Goal: Task Accomplishment & Management: Manage account settings

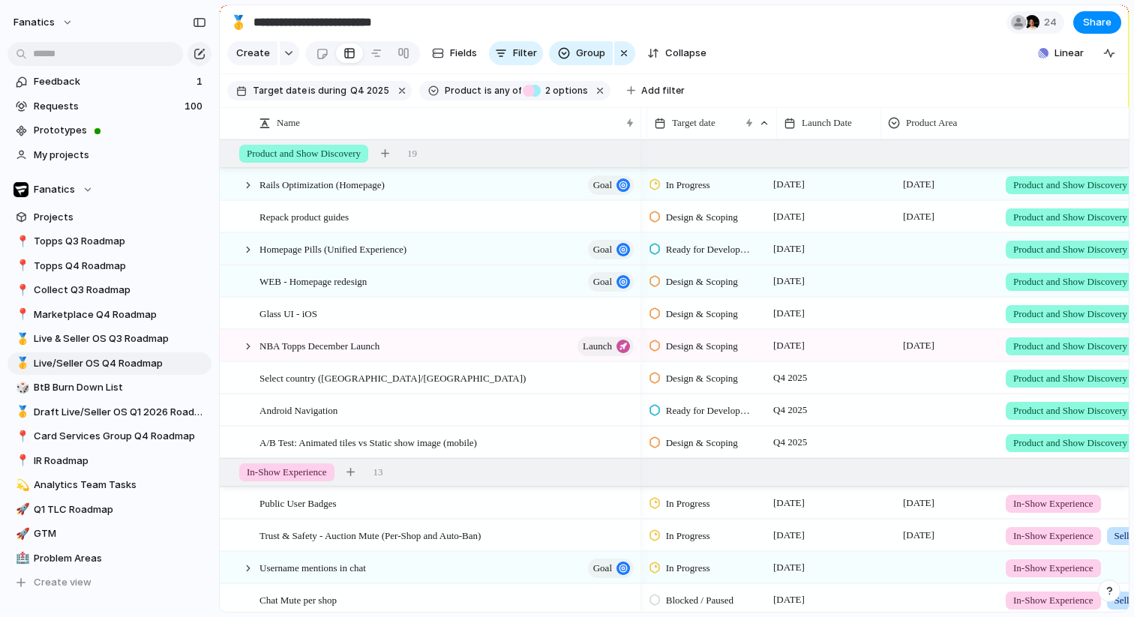
scroll to position [0, 118]
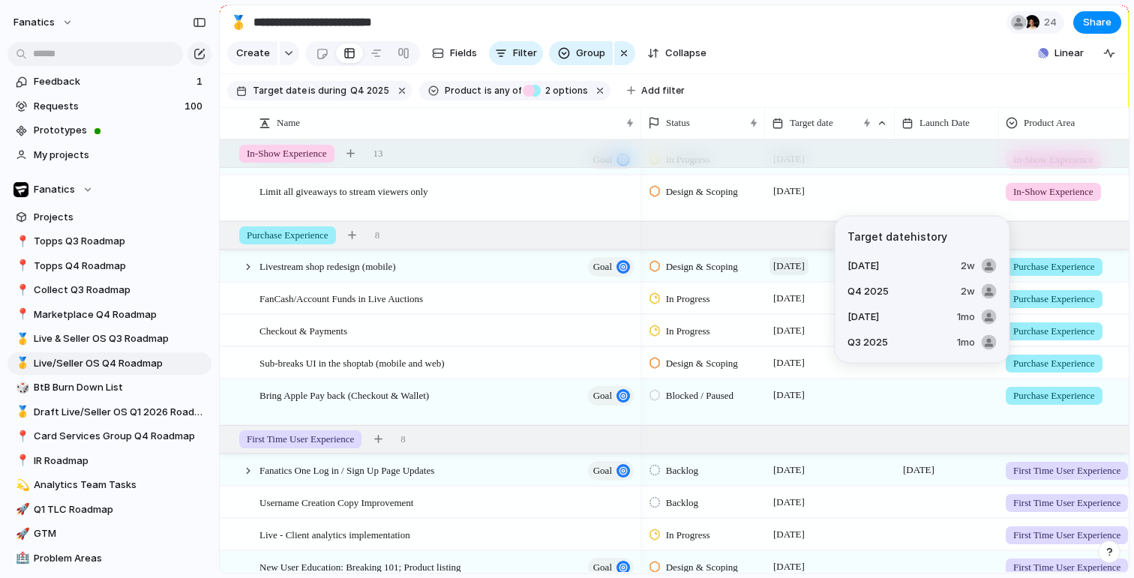
click at [799, 268] on span "[DATE]" at bounding box center [788, 266] width 39 height 18
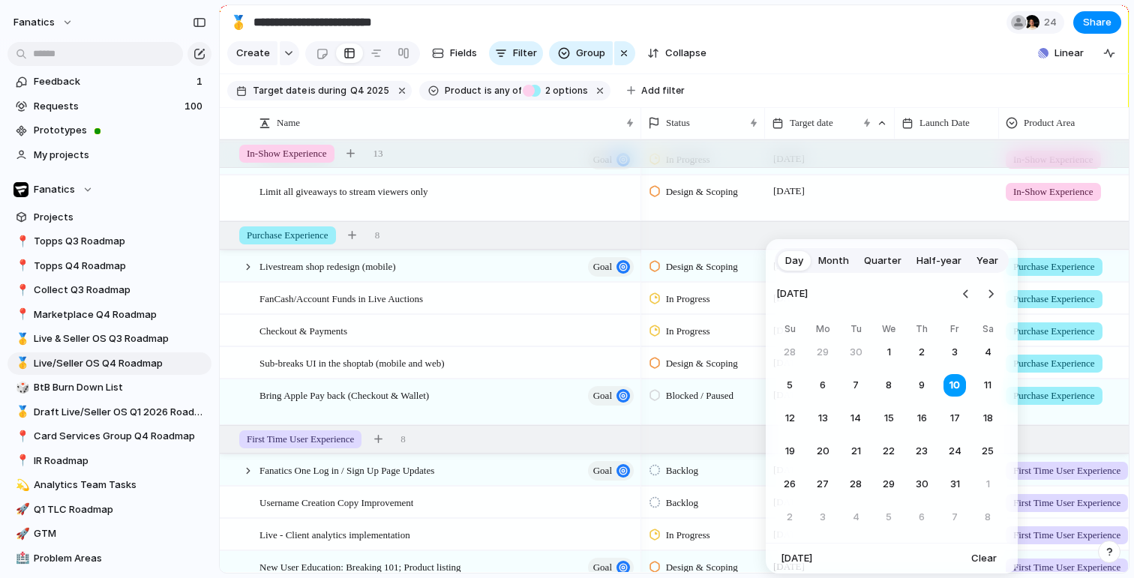
click at [832, 261] on span "Month" at bounding box center [833, 260] width 31 height 15
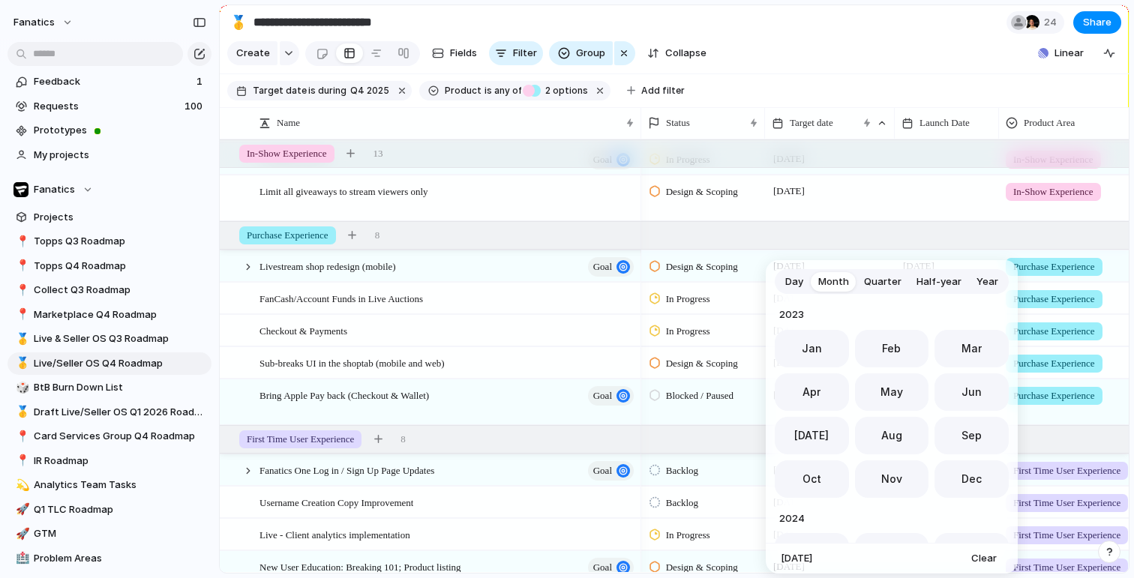
scroll to position [412, 0]
click at [814, 469] on span "Oct" at bounding box center [811, 474] width 19 height 16
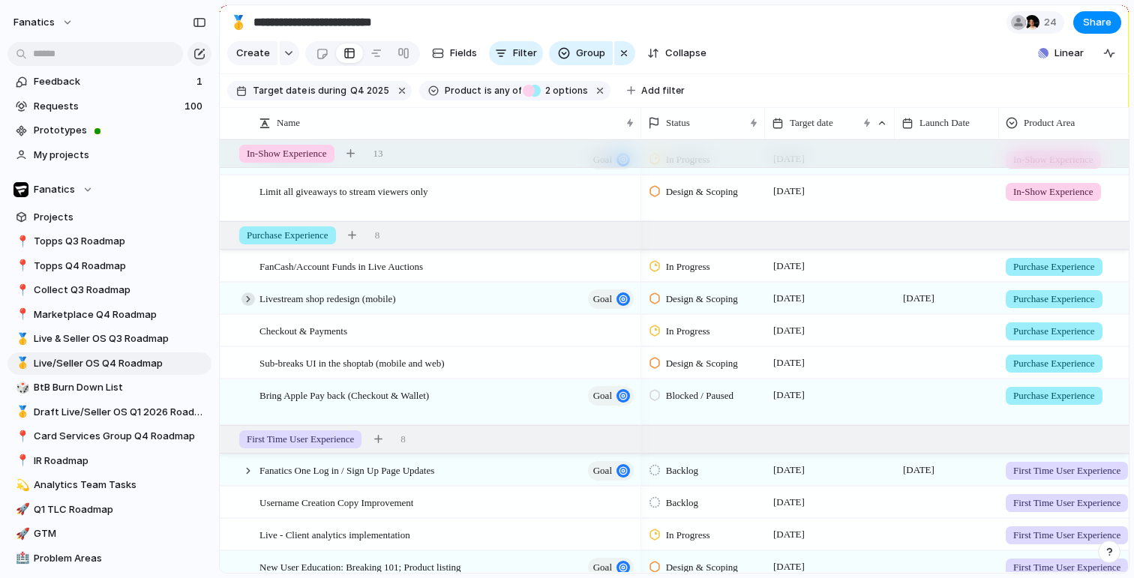
click at [247, 299] on div at bounding box center [247, 298] width 13 height 13
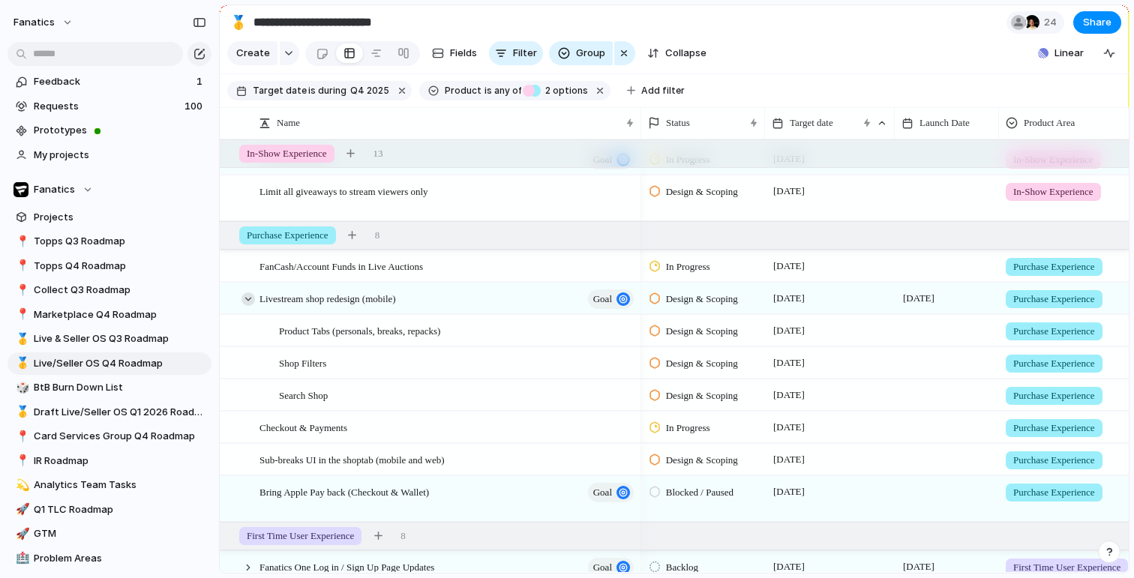
click at [248, 297] on div at bounding box center [247, 298] width 13 height 13
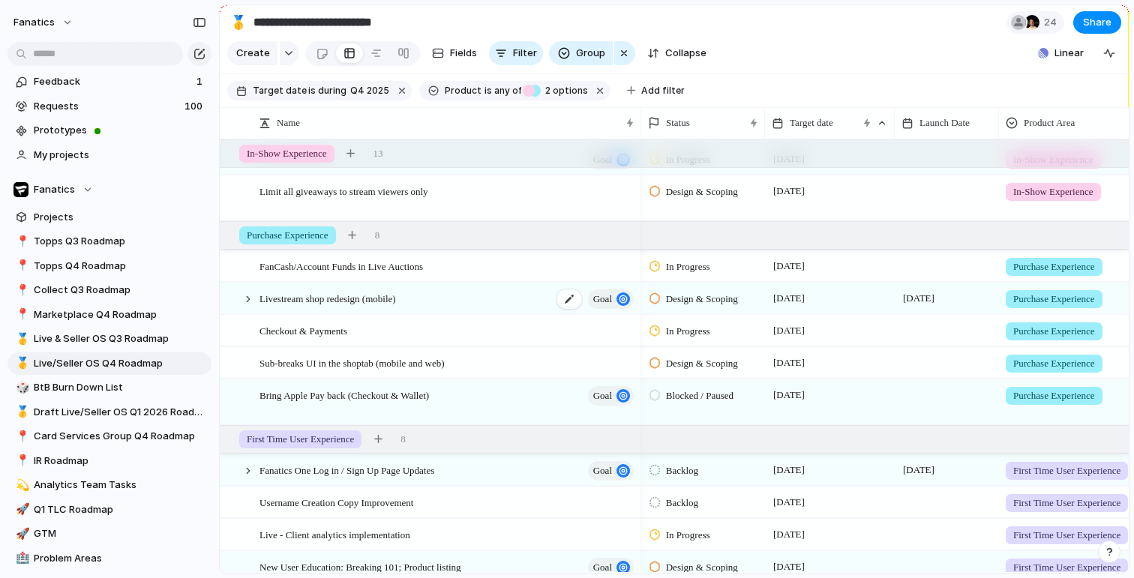
click at [301, 309] on div "Livestream shop redesign (mobile) goal" at bounding box center [447, 298] width 376 height 31
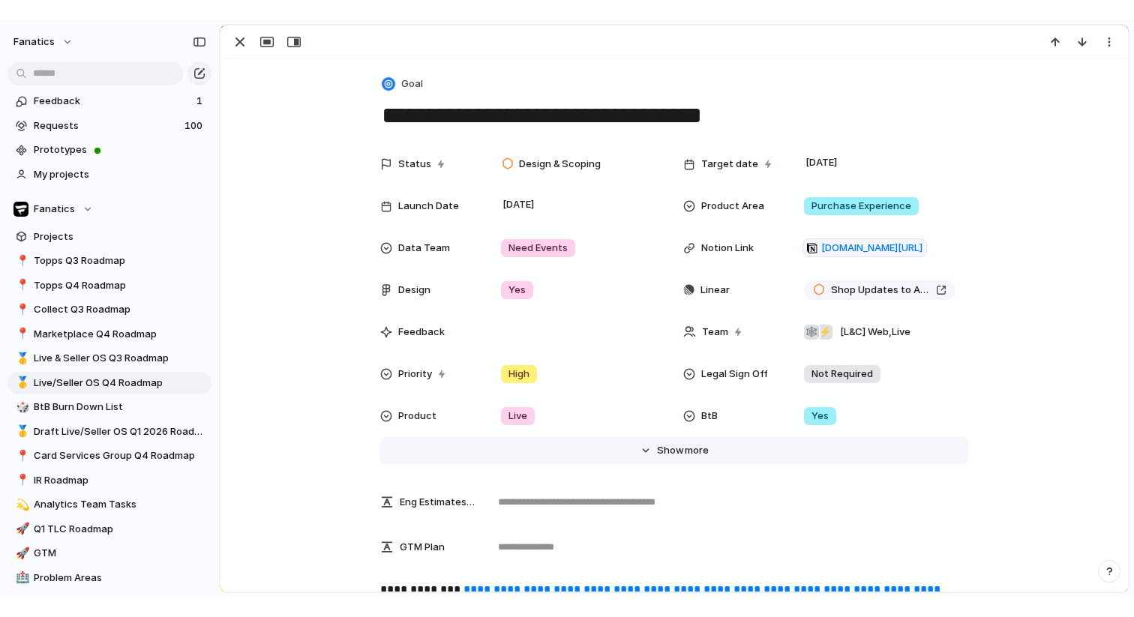
scroll to position [340, 0]
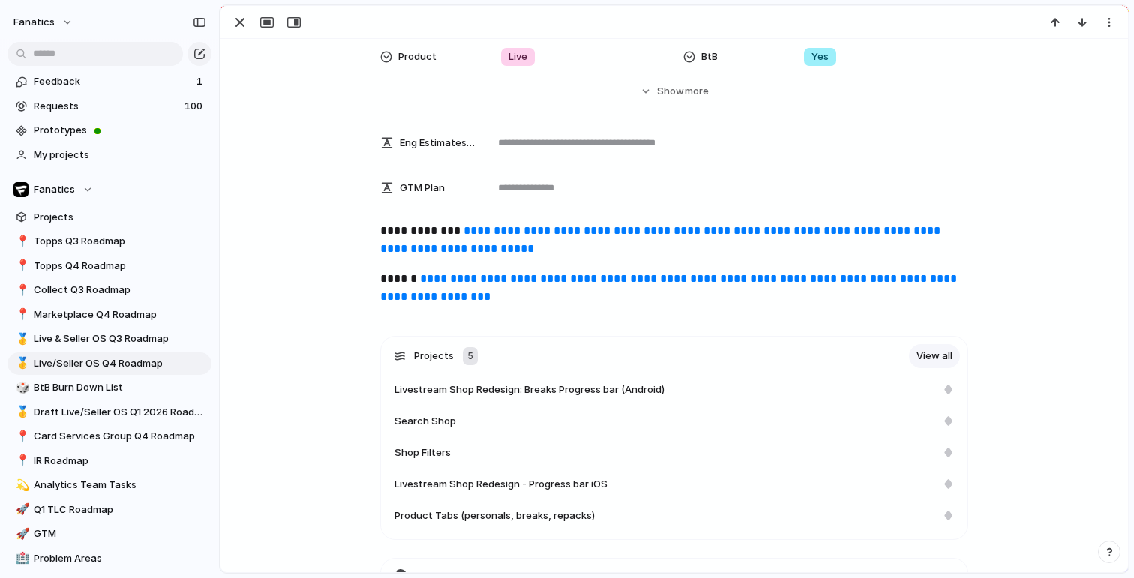
click at [469, 280] on link "**********" at bounding box center [670, 287] width 580 height 29
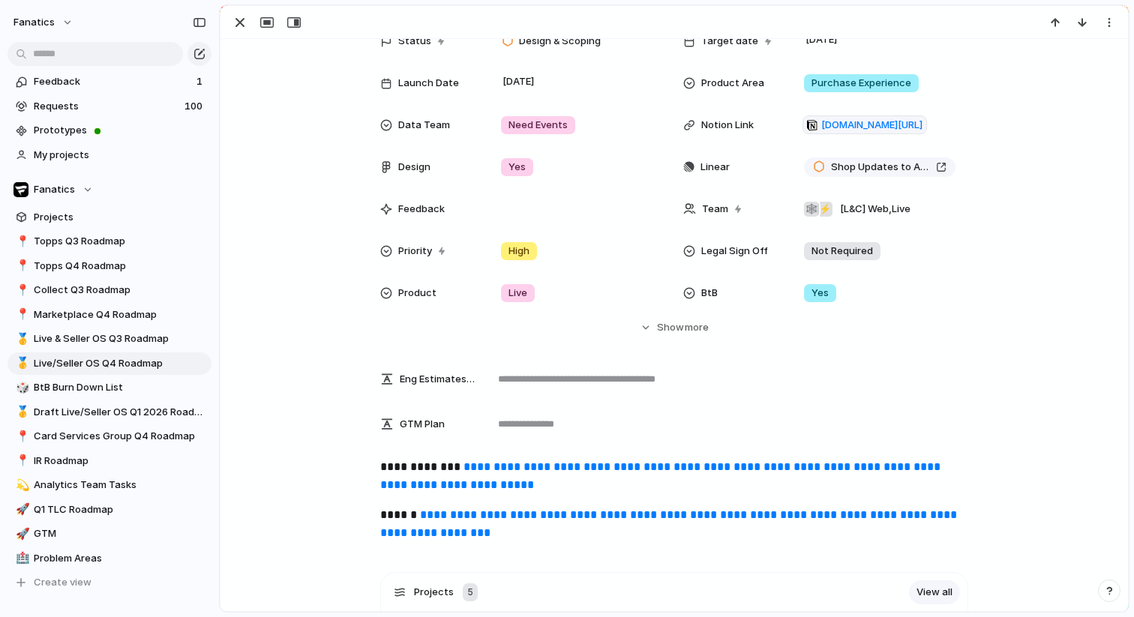
scroll to position [0, 0]
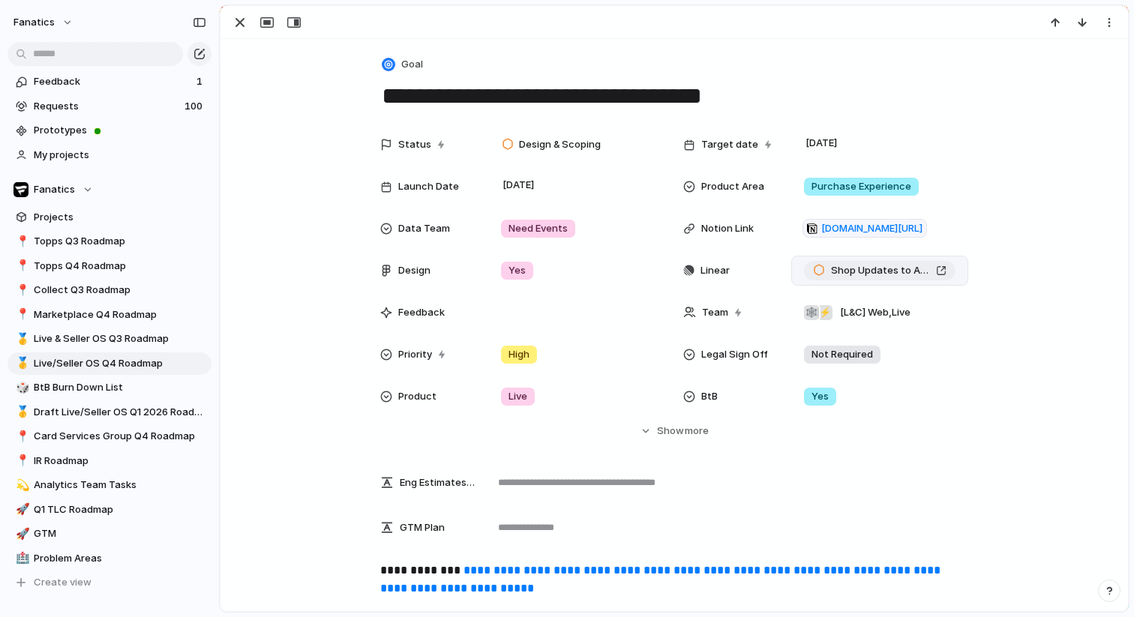
click at [846, 277] on span "Shop Updates to Account for SellerOS Listing Creation" at bounding box center [880, 270] width 99 height 15
click at [238, 13] on div "button" at bounding box center [240, 22] width 18 height 18
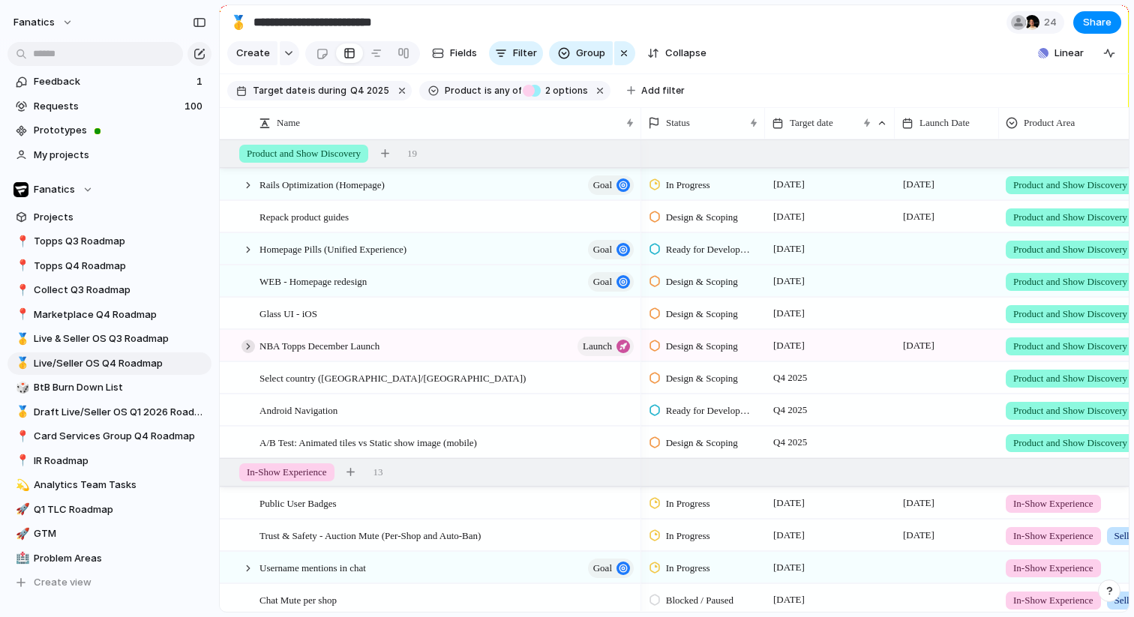
click at [245, 346] on div at bounding box center [247, 346] width 13 height 13
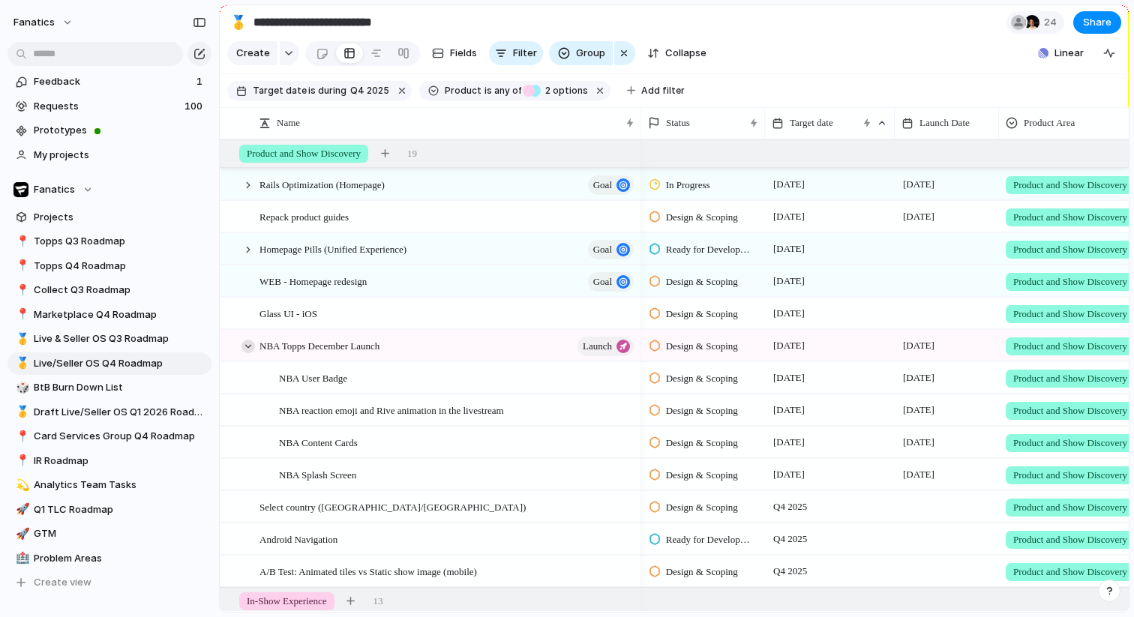
click at [245, 346] on div at bounding box center [247, 346] width 13 height 13
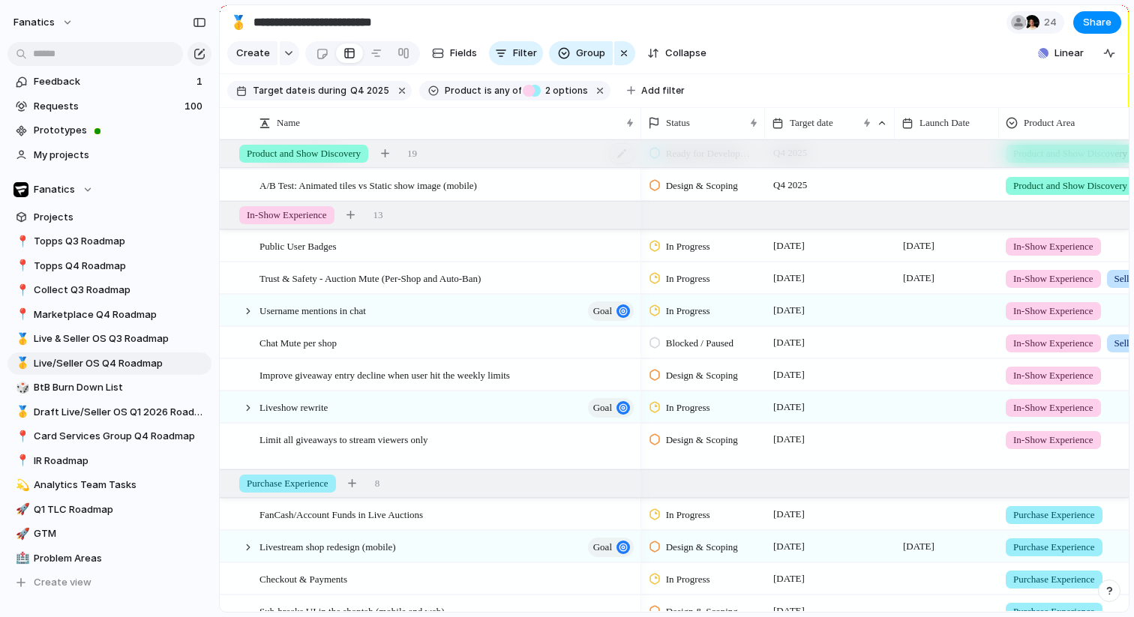
scroll to position [256, 0]
click at [139, 337] on span "Live & Seller OS Q3 Roadmap" at bounding box center [120, 338] width 172 height 15
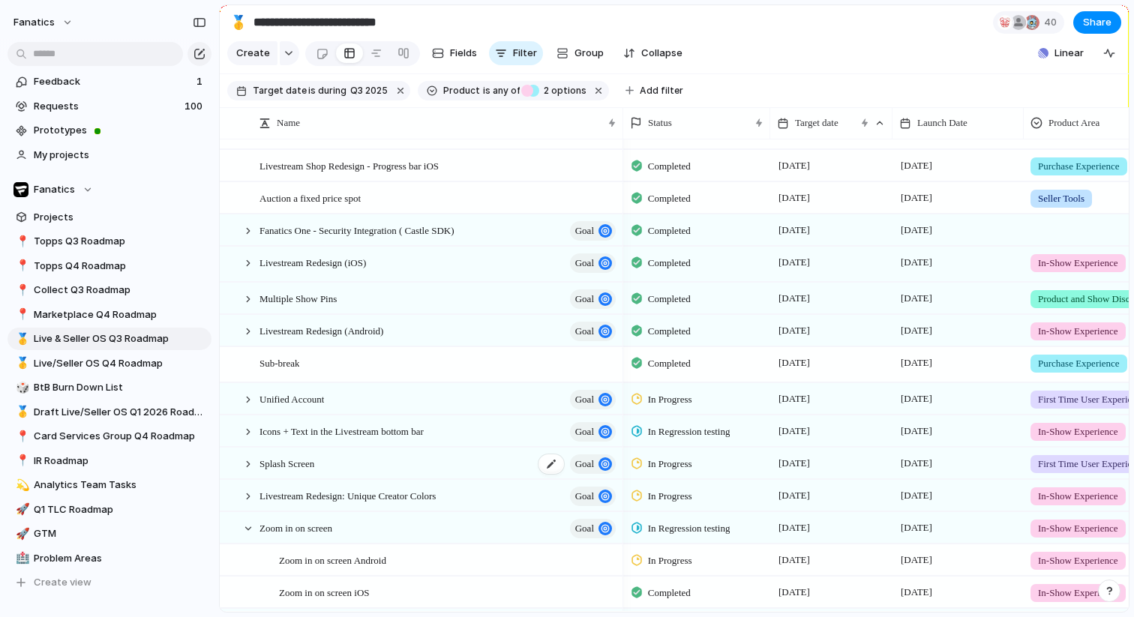
scroll to position [421, 0]
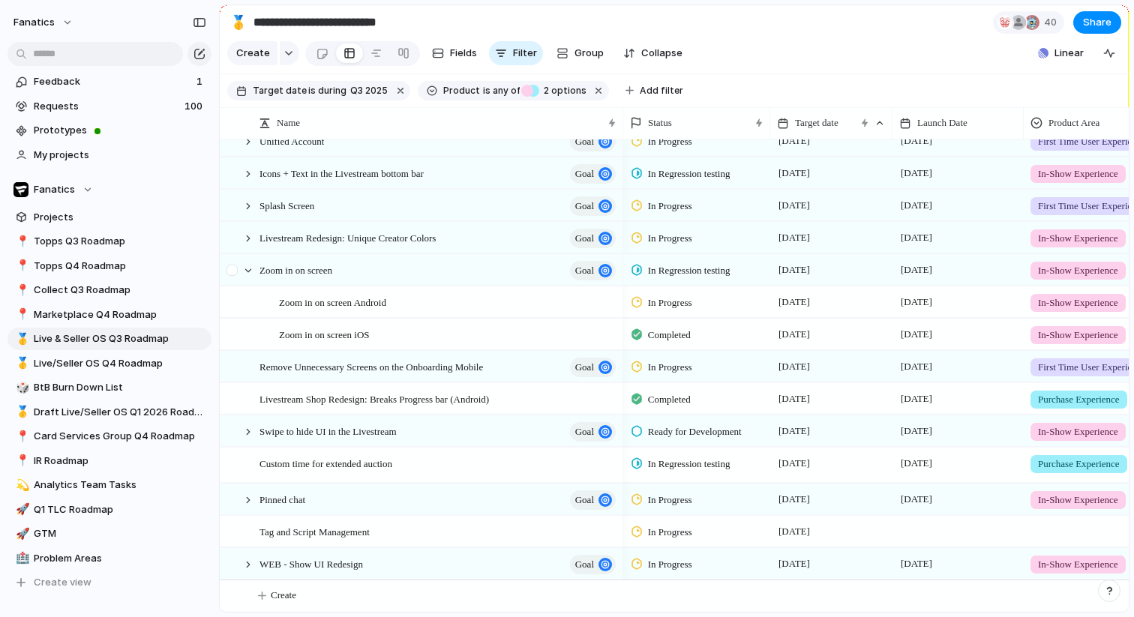
click at [252, 274] on div at bounding box center [240, 270] width 40 height 31
click at [251, 268] on div at bounding box center [247, 270] width 13 height 13
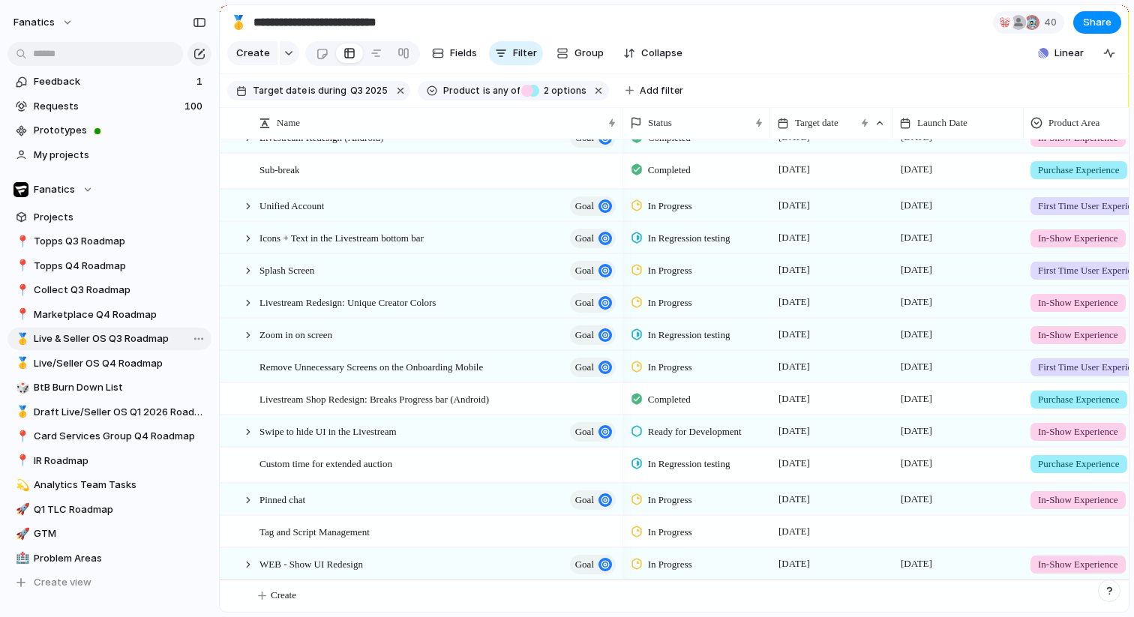
click at [109, 337] on span "Live & Seller OS Q3 Roadmap" at bounding box center [120, 338] width 172 height 15
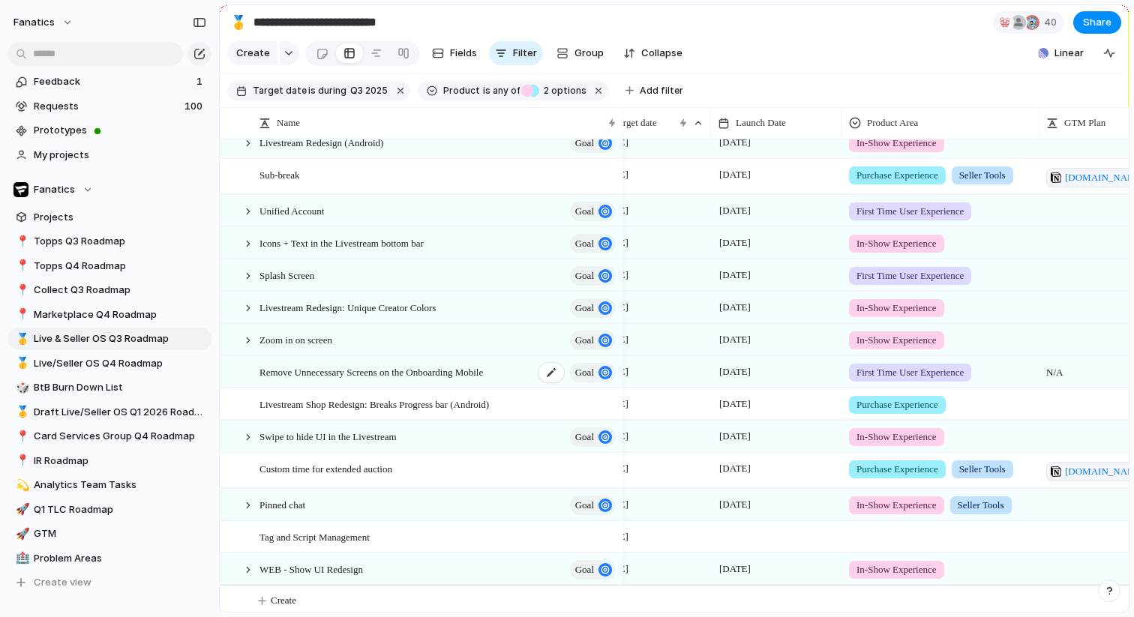
scroll to position [0, 244]
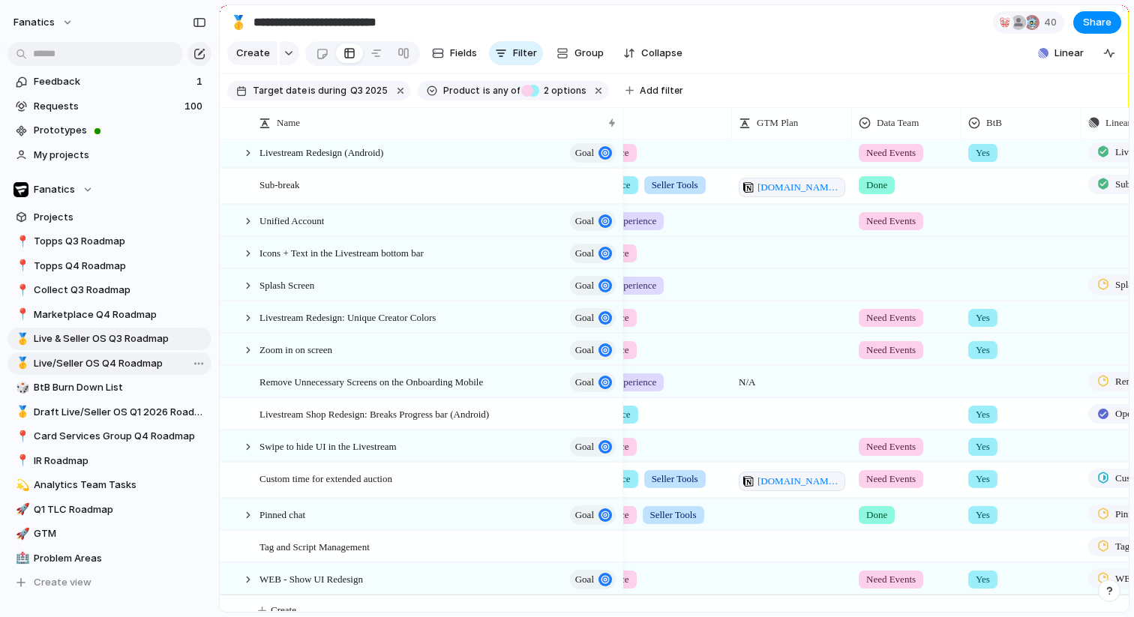
click at [94, 361] on span "Live/Seller OS Q4 Roadmap" at bounding box center [120, 363] width 172 height 15
type input "**********"
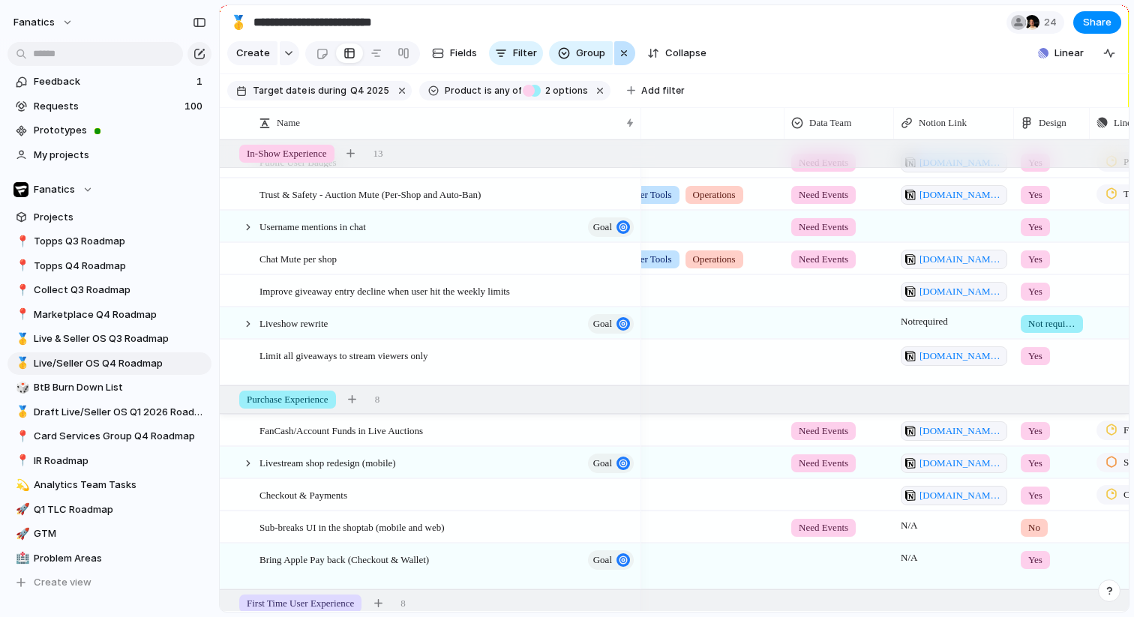
click at [621, 55] on div "button" at bounding box center [624, 53] width 12 height 18
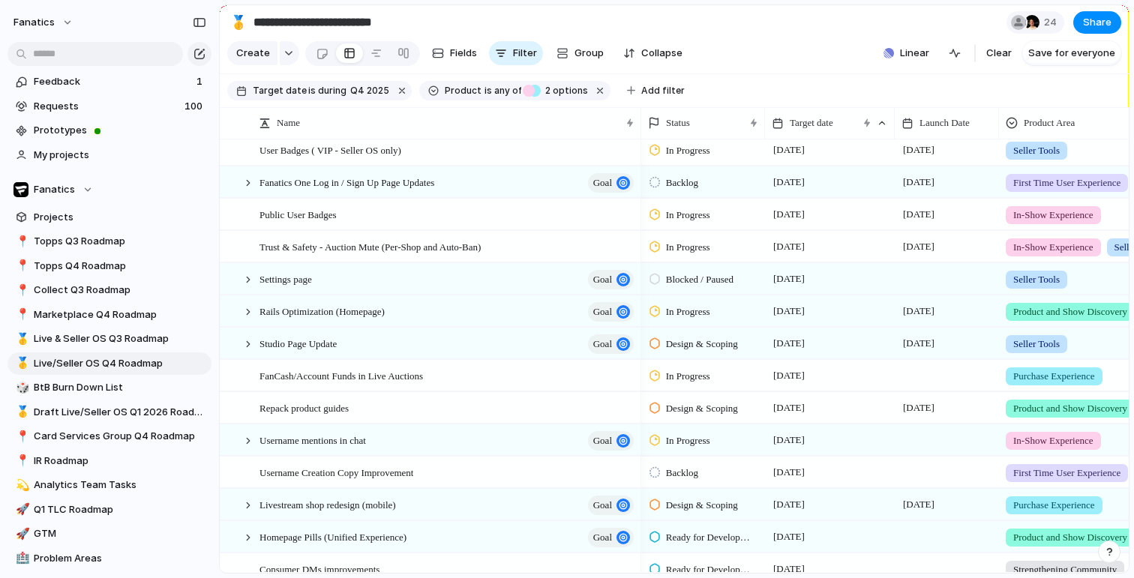
scroll to position [45, 0]
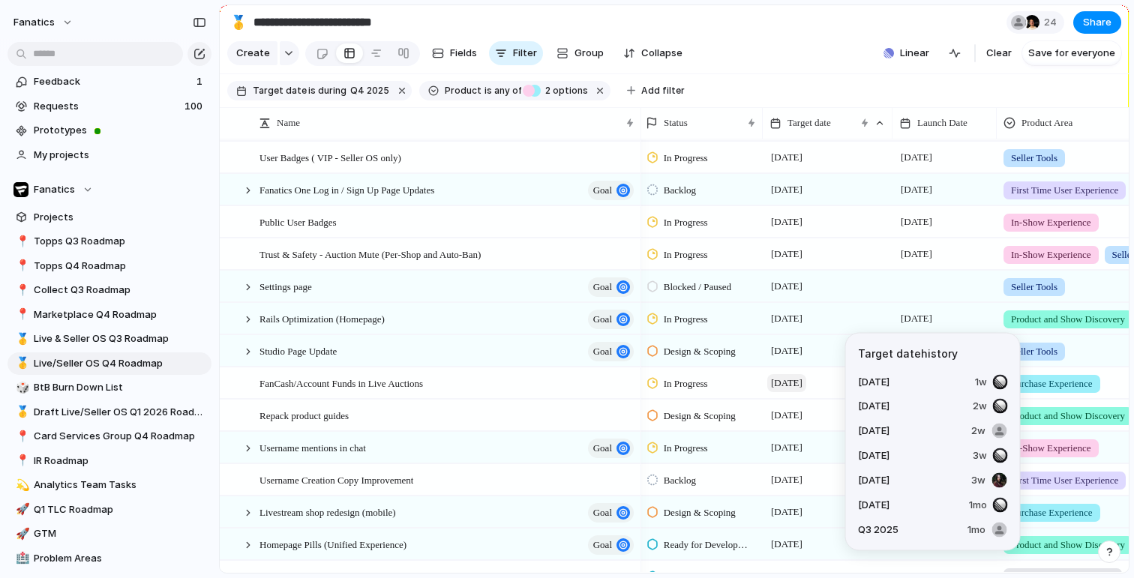
click at [796, 389] on span "[DATE]" at bounding box center [786, 383] width 39 height 18
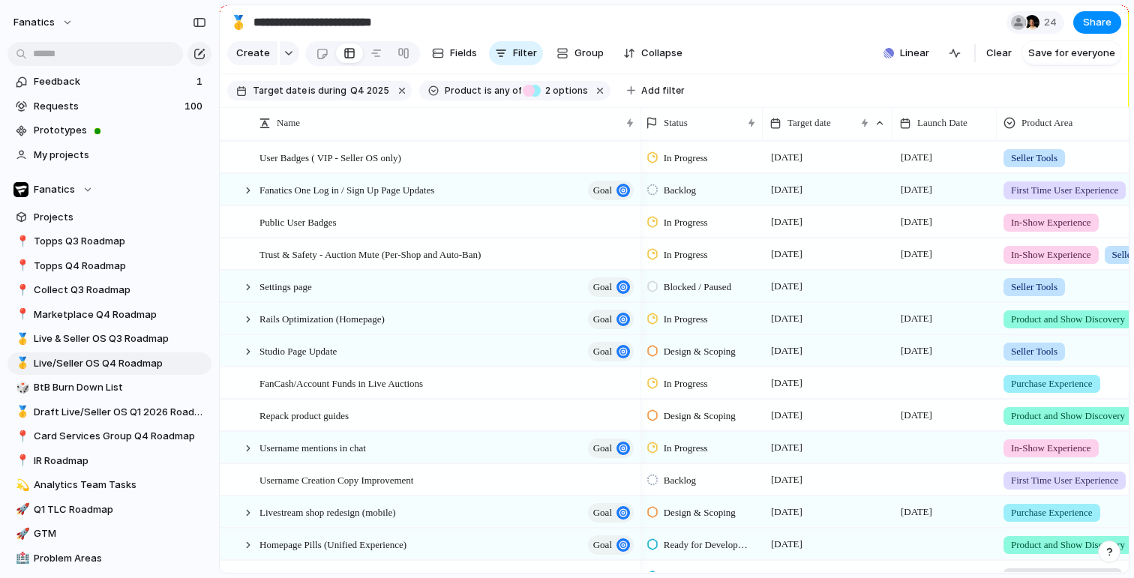
click at [752, 21] on div "Day Month Quarter Half-year Year 2023 Jan Feb Mar Apr May Jun Jul Aug Sep Oct N…" at bounding box center [567, 289] width 1134 height 578
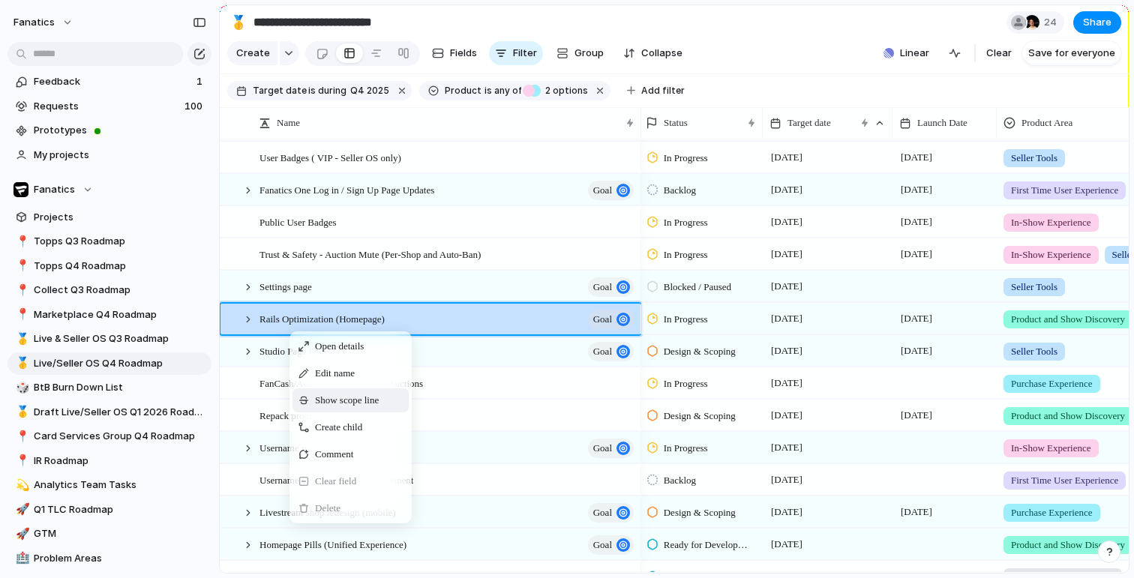
click at [355, 405] on span "Show scope line" at bounding box center [347, 400] width 64 height 15
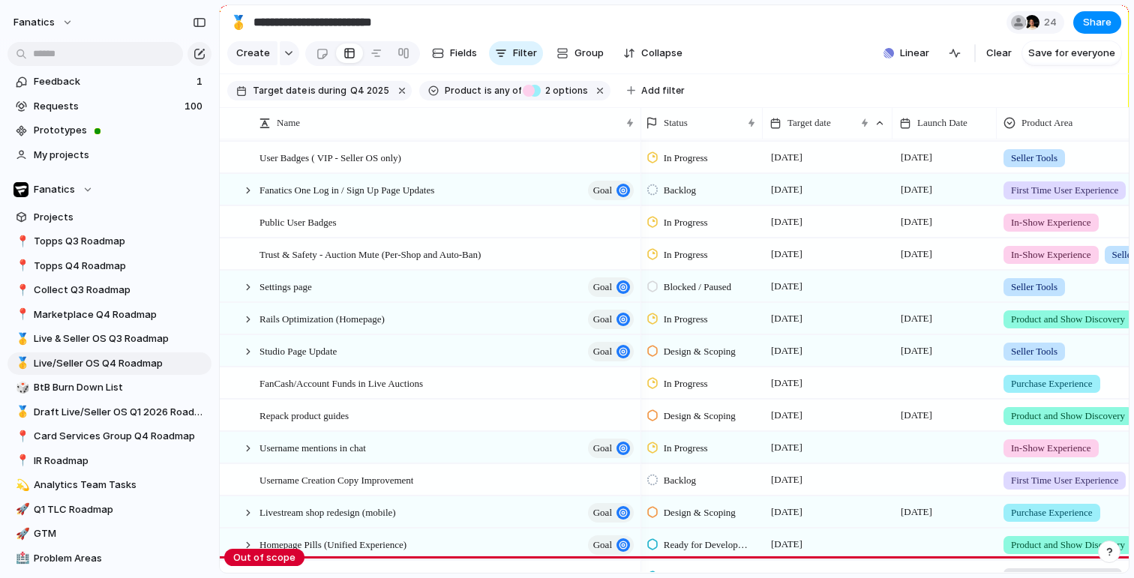
drag, startPoint x: 264, startPoint y: 272, endPoint x: 239, endPoint y: 570, distance: 298.8
click at [239, 570] on body "**********" at bounding box center [567, 289] width 1134 height 578
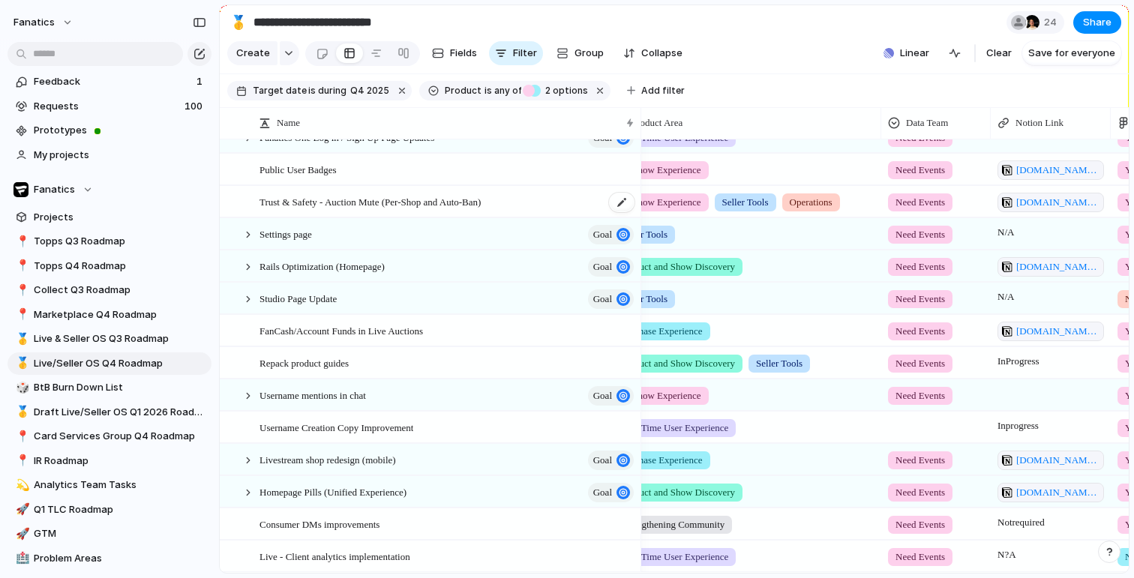
scroll to position [103, 0]
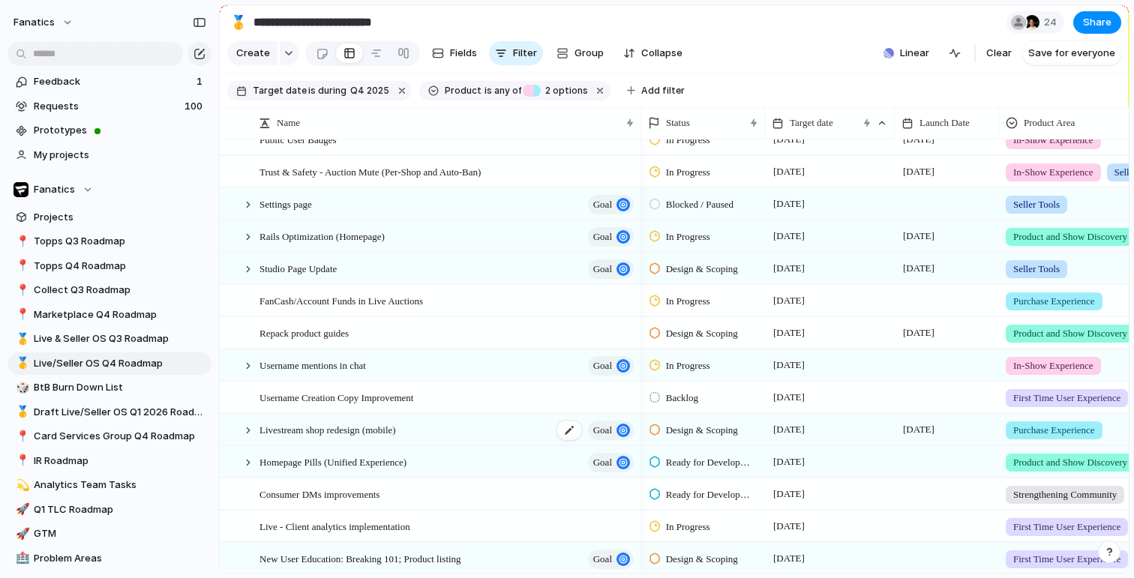
click at [529, 430] on div "Livestream shop redesign (mobile) goal" at bounding box center [447, 430] width 376 height 31
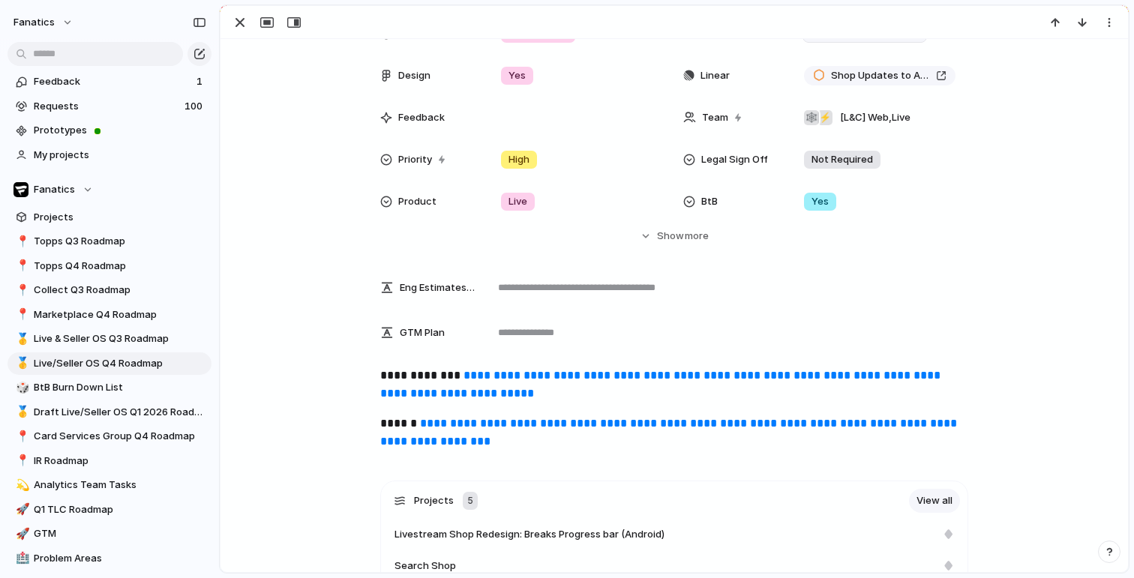
click at [487, 385] on p "**********" at bounding box center [674, 385] width 588 height 36
click at [486, 370] on link "**********" at bounding box center [661, 384] width 563 height 29
click at [240, 28] on div "button" at bounding box center [240, 22] width 18 height 18
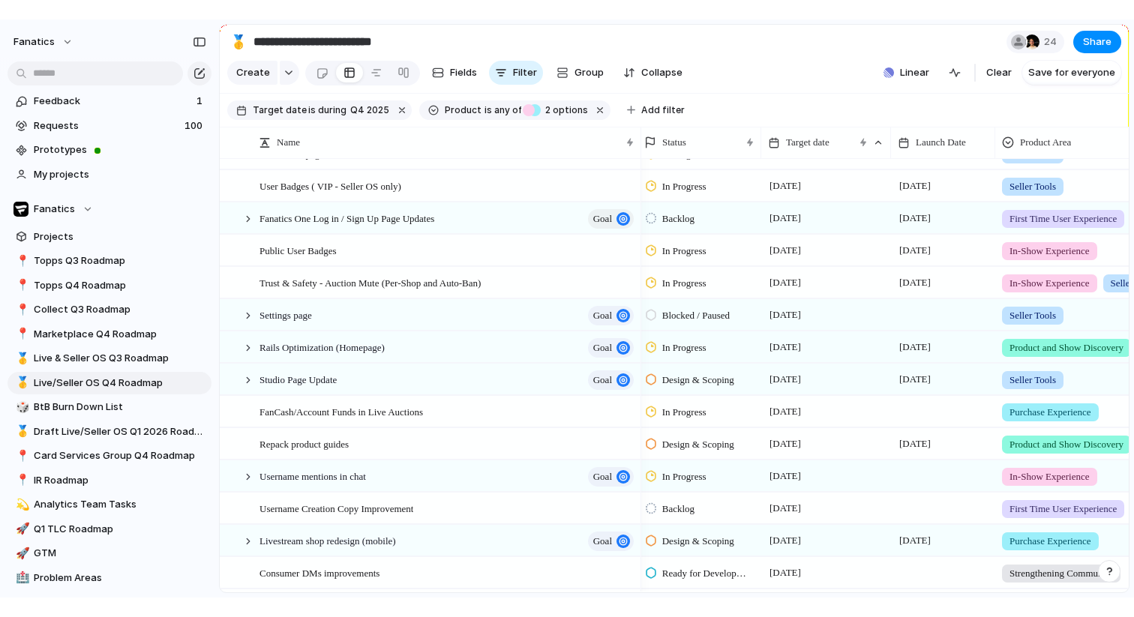
scroll to position [10, 0]
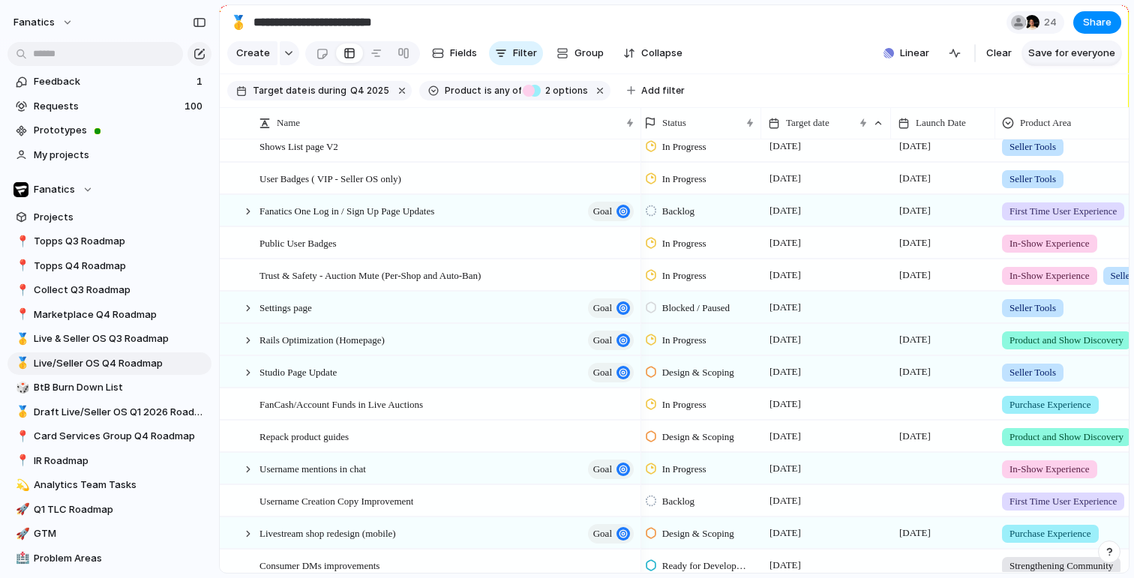
click at [1033, 54] on span "Save for everyone" at bounding box center [1071, 53] width 87 height 15
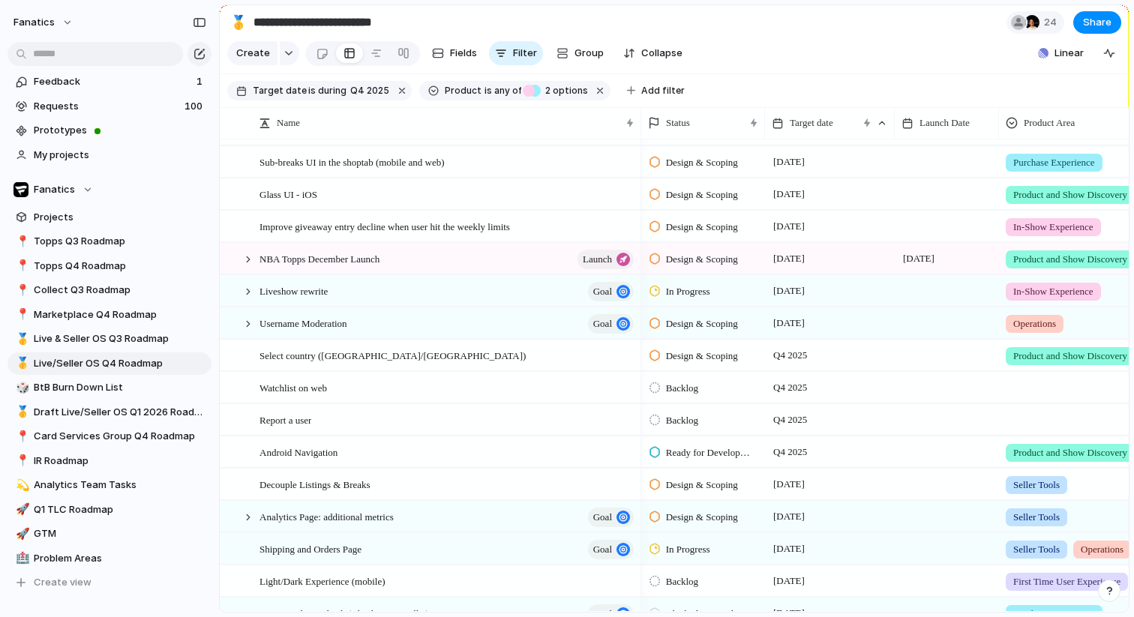
scroll to position [976, 0]
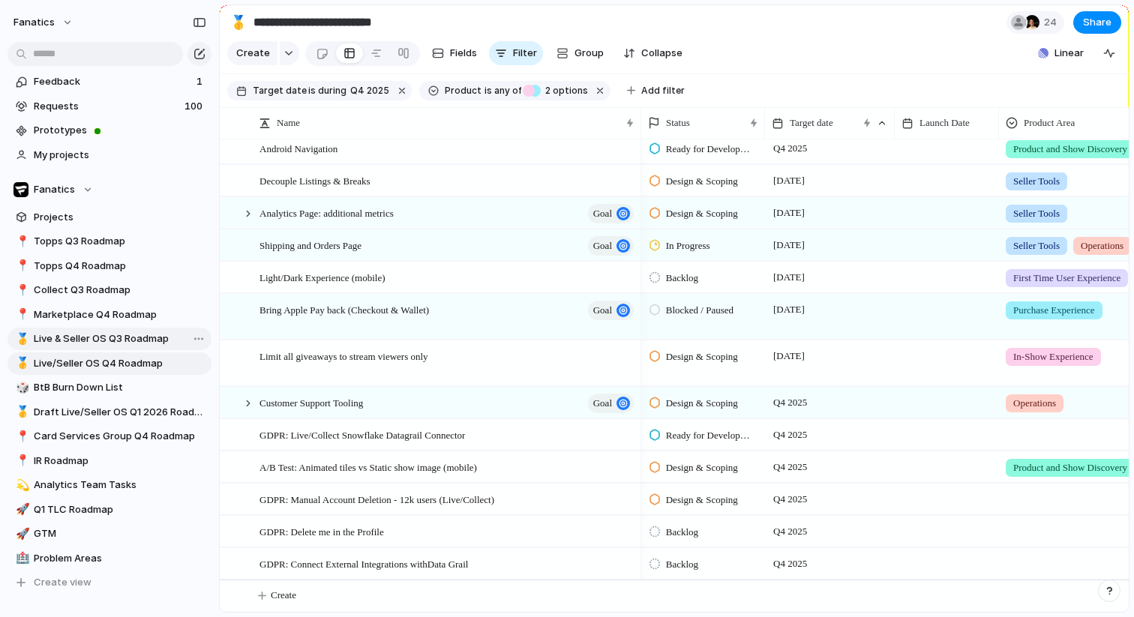
click at [117, 335] on span "Live & Seller OS Q3 Roadmap" at bounding box center [120, 338] width 172 height 15
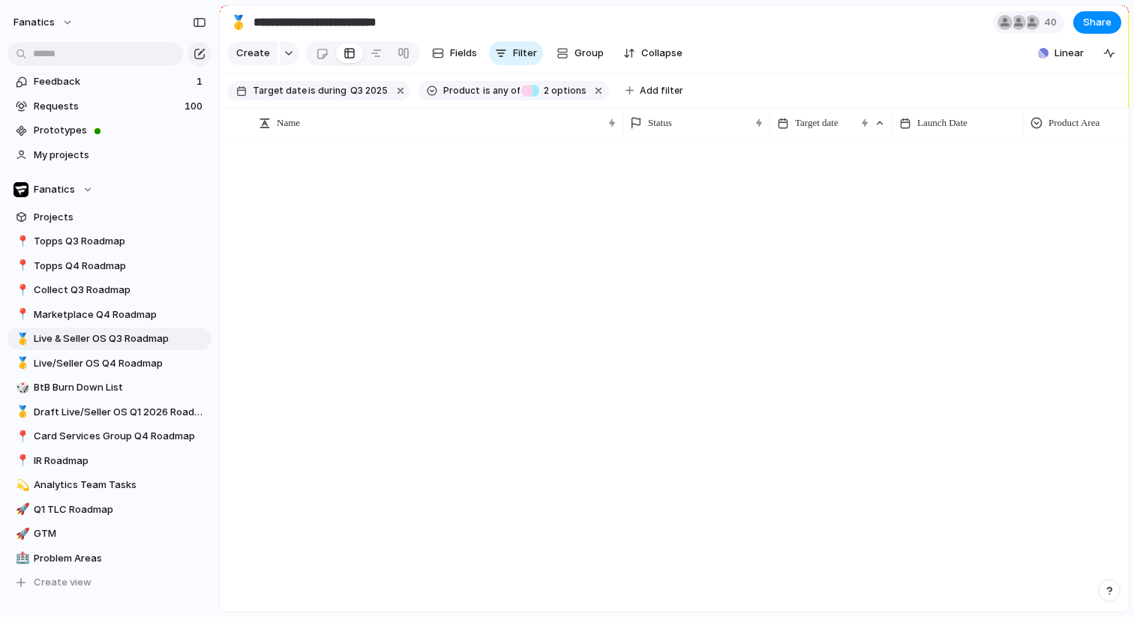
scroll to position [334, 0]
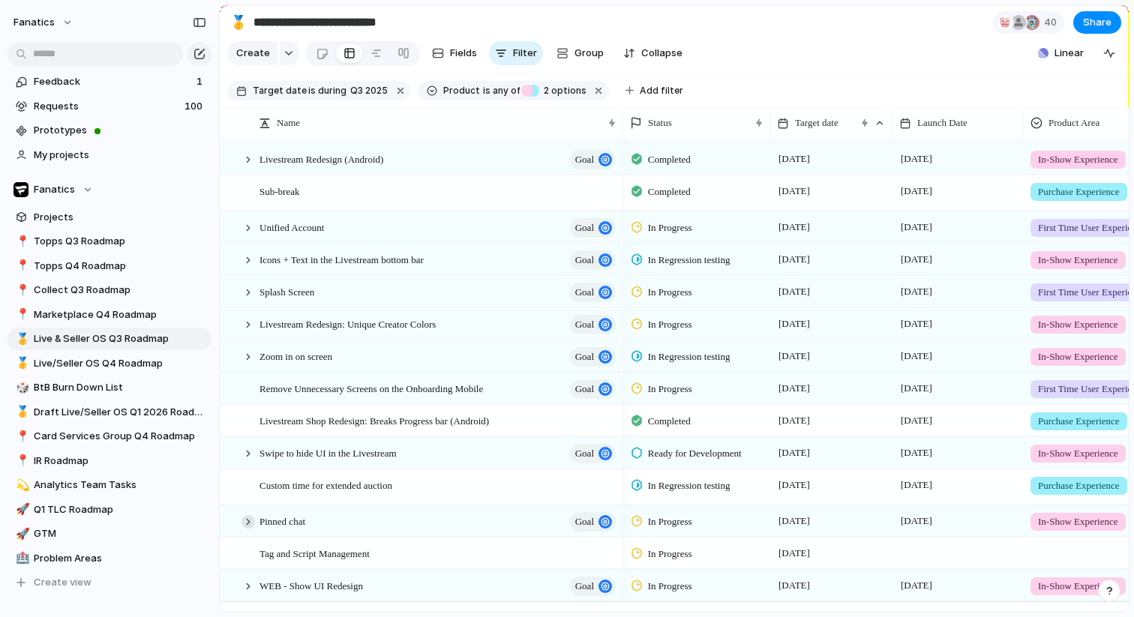
click at [246, 524] on div at bounding box center [247, 521] width 13 height 13
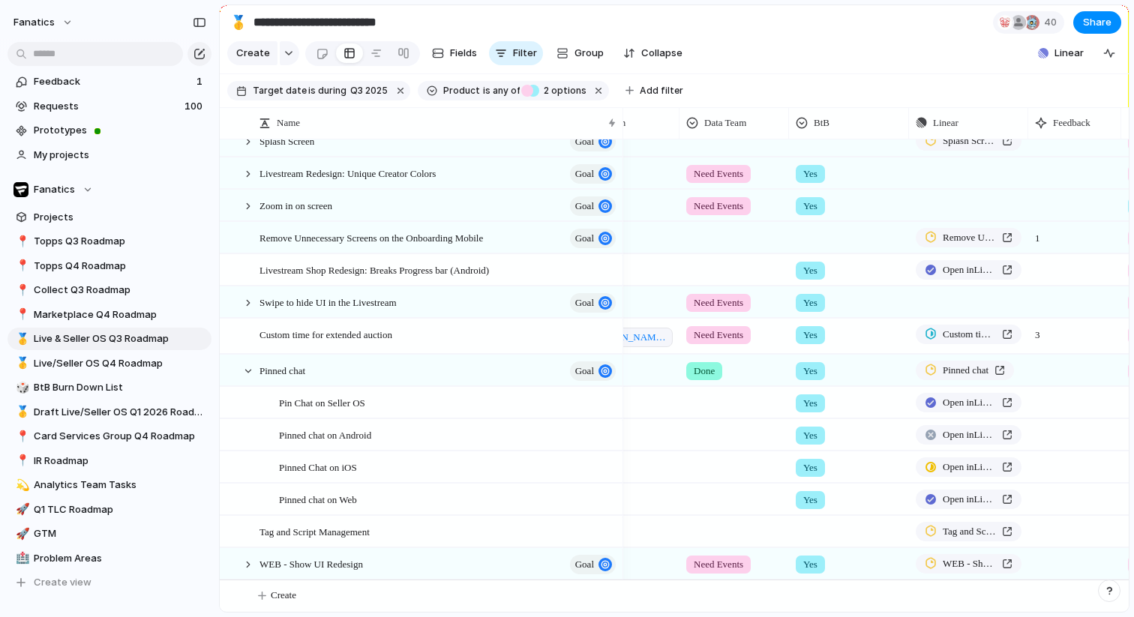
scroll to position [0, 738]
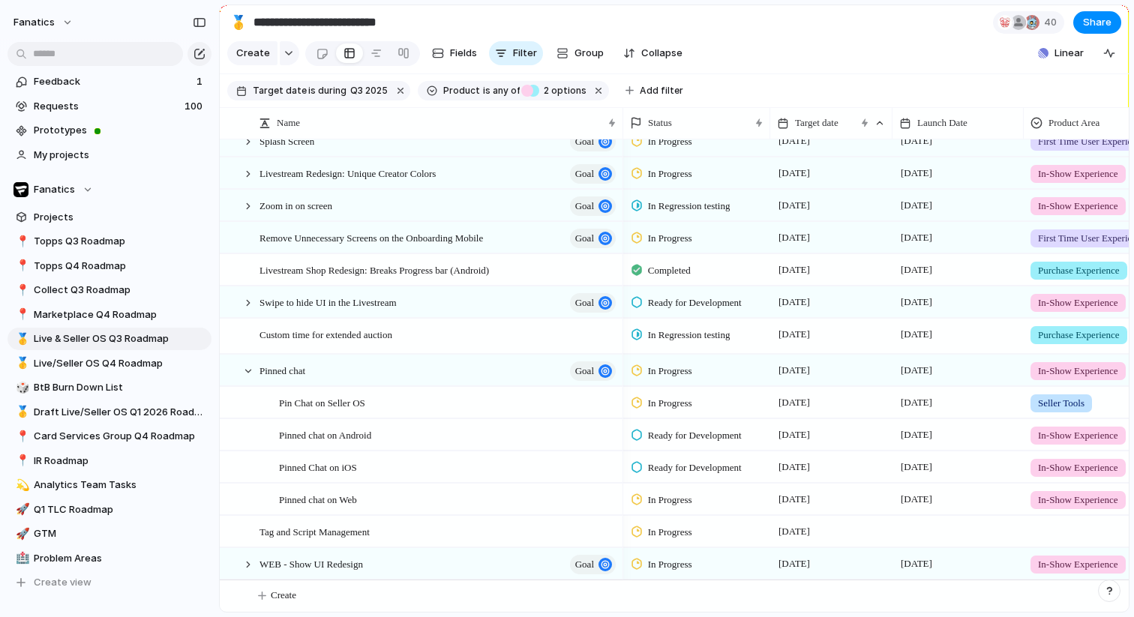
click at [668, 499] on span "In Progress" at bounding box center [670, 500] width 44 height 15
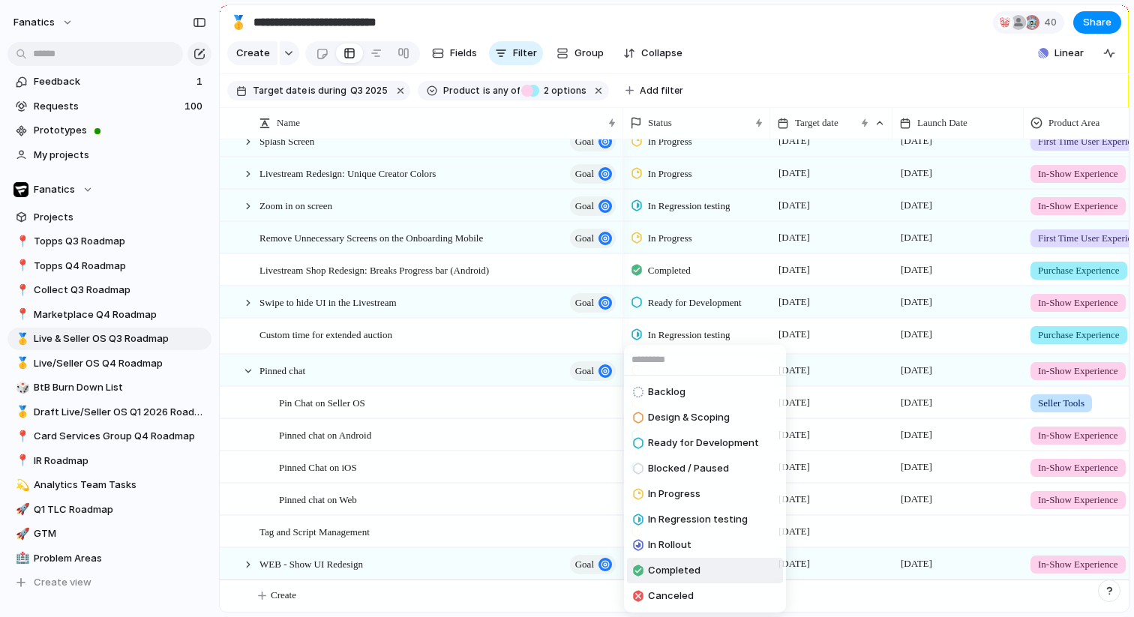
click at [674, 571] on span "Completed" at bounding box center [674, 570] width 52 height 15
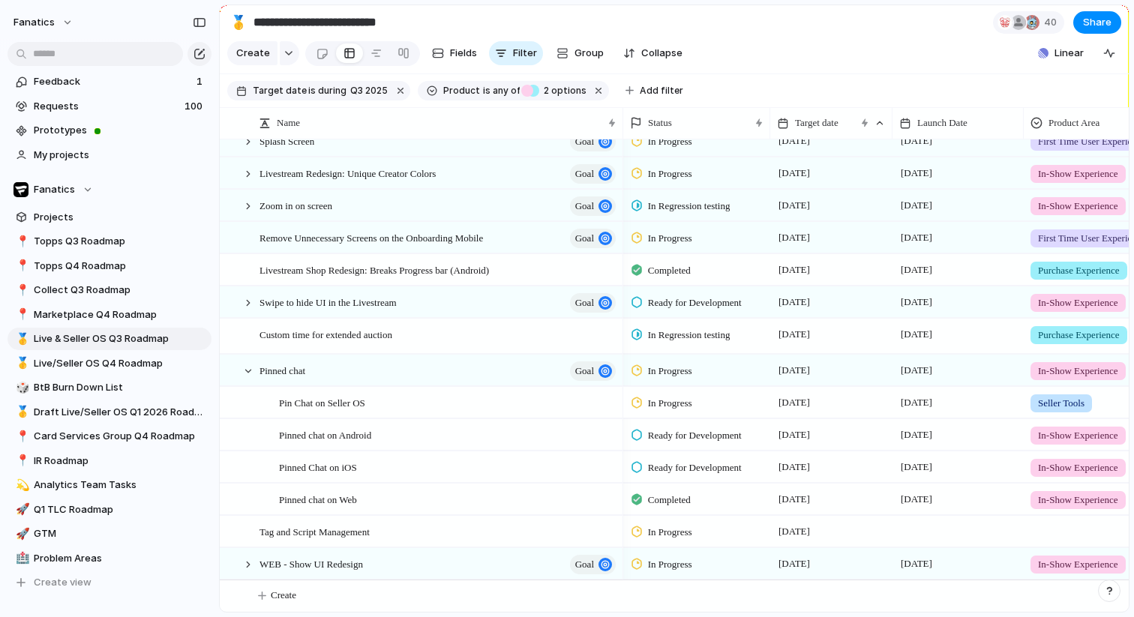
click at [658, 403] on span "In Progress" at bounding box center [670, 403] width 44 height 15
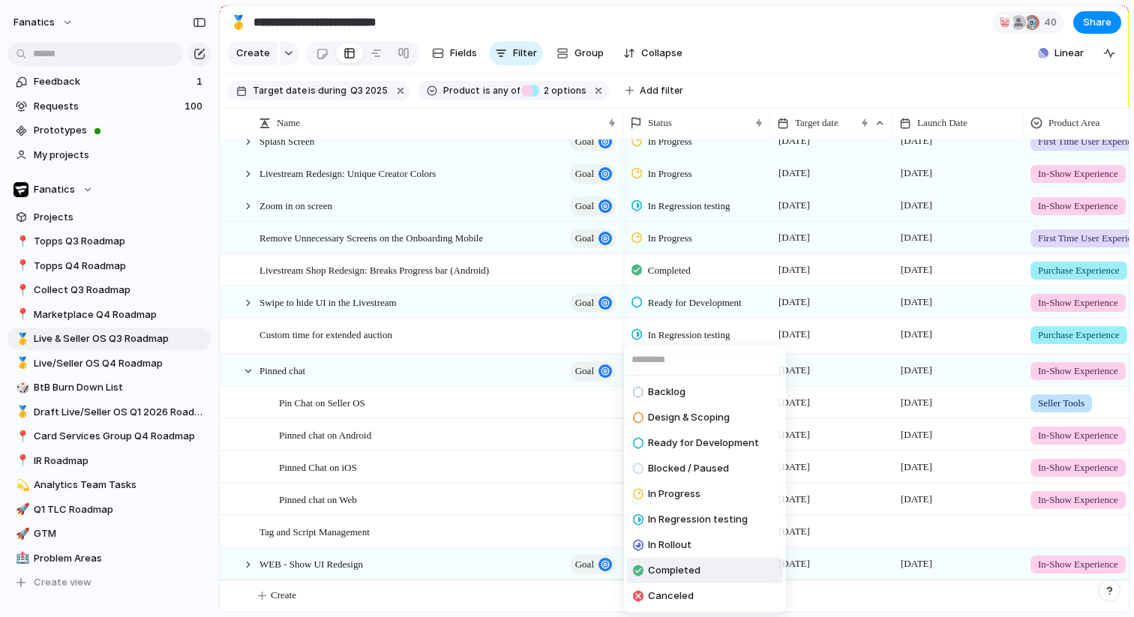
click at [661, 563] on span "Completed" at bounding box center [674, 570] width 52 height 15
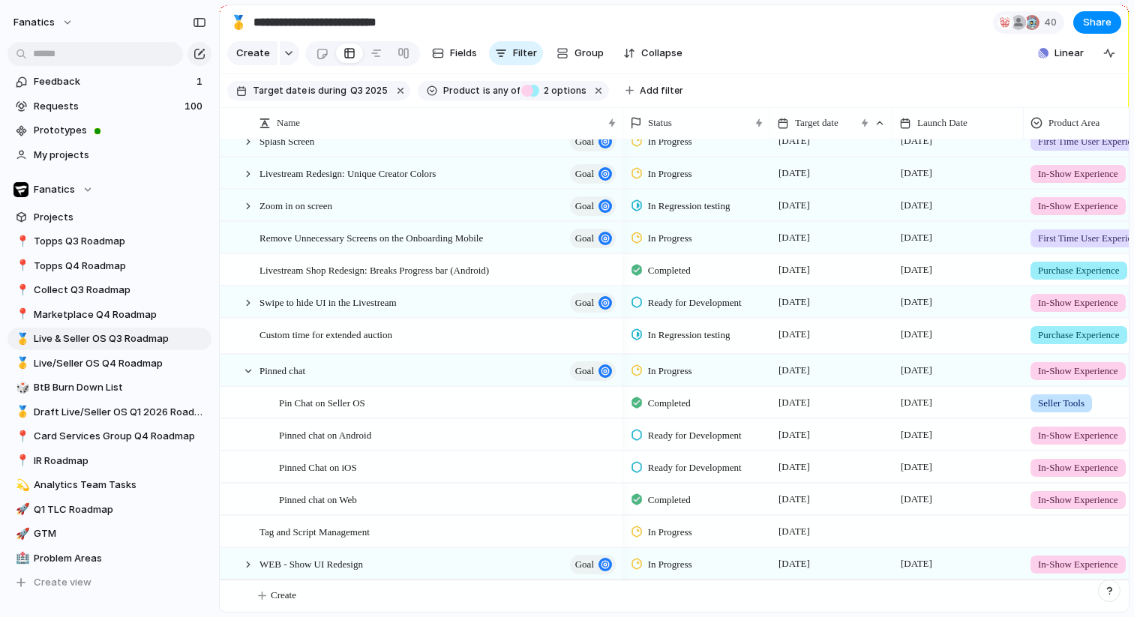
click at [705, 469] on span "Ready for Development" at bounding box center [695, 467] width 94 height 15
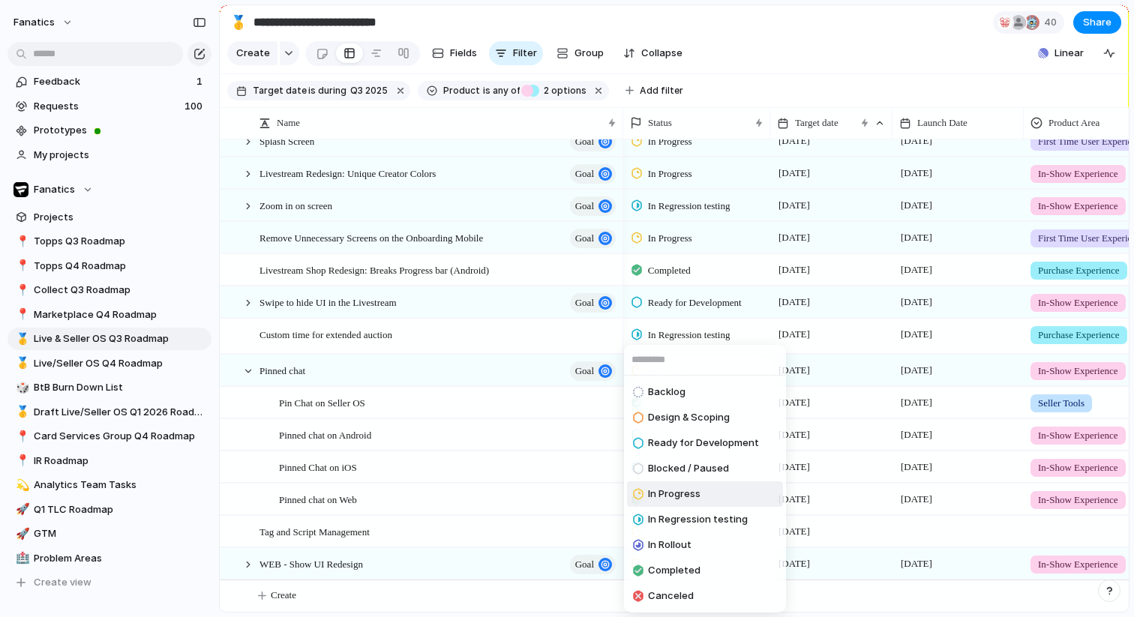
click at [654, 491] on span "In Progress" at bounding box center [674, 494] width 52 height 15
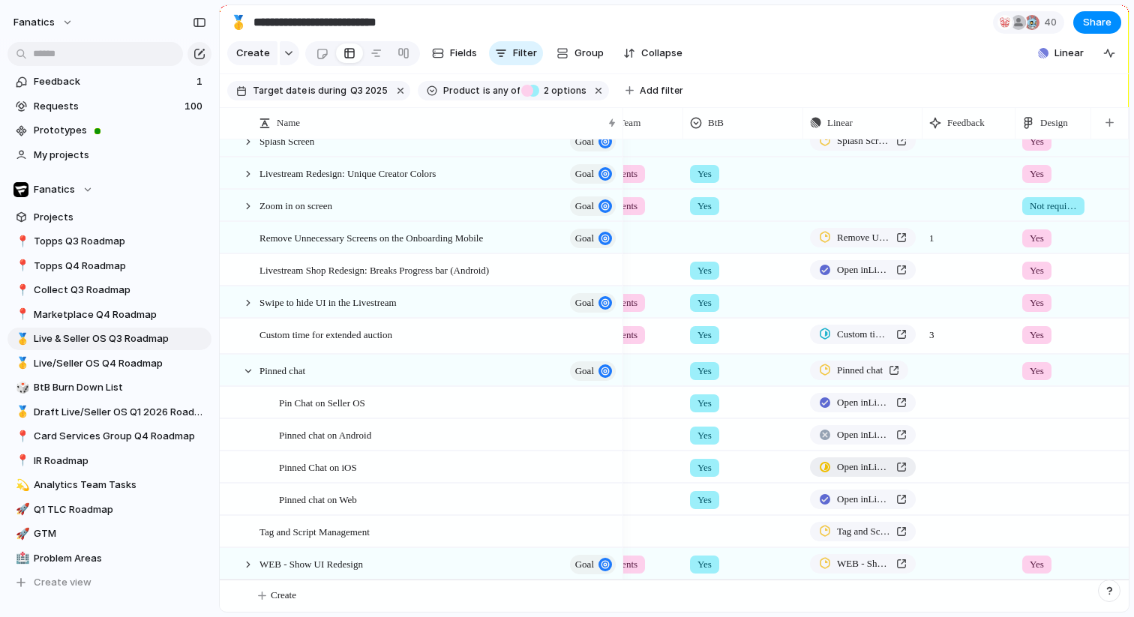
click at [828, 464] on div at bounding box center [825, 467] width 12 height 10
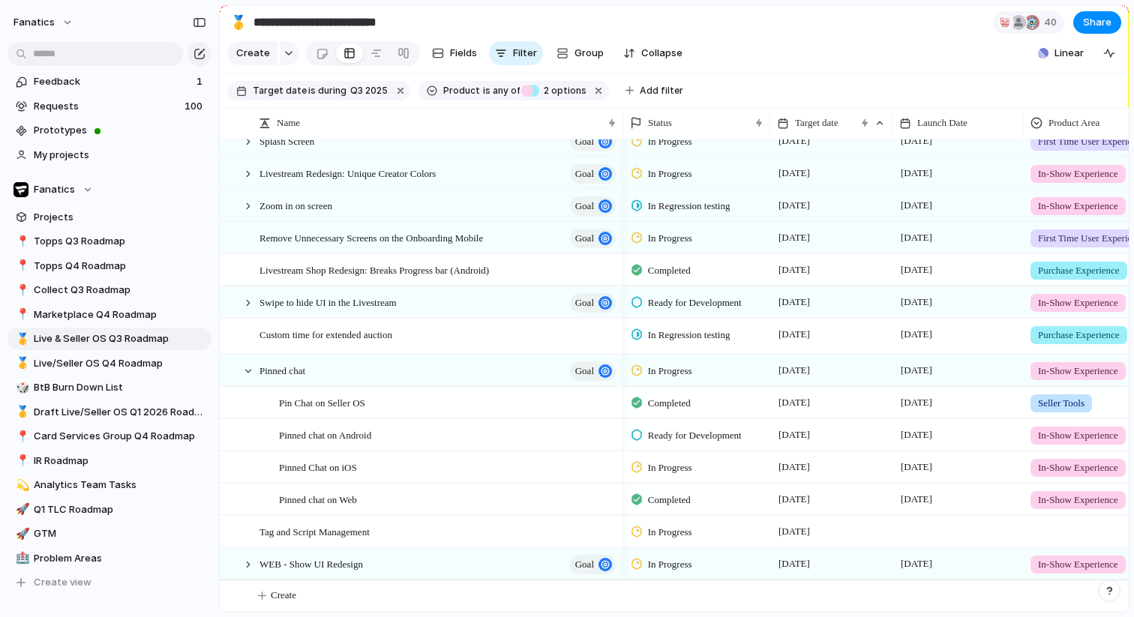
click at [665, 470] on span "In Progress" at bounding box center [670, 467] width 44 height 15
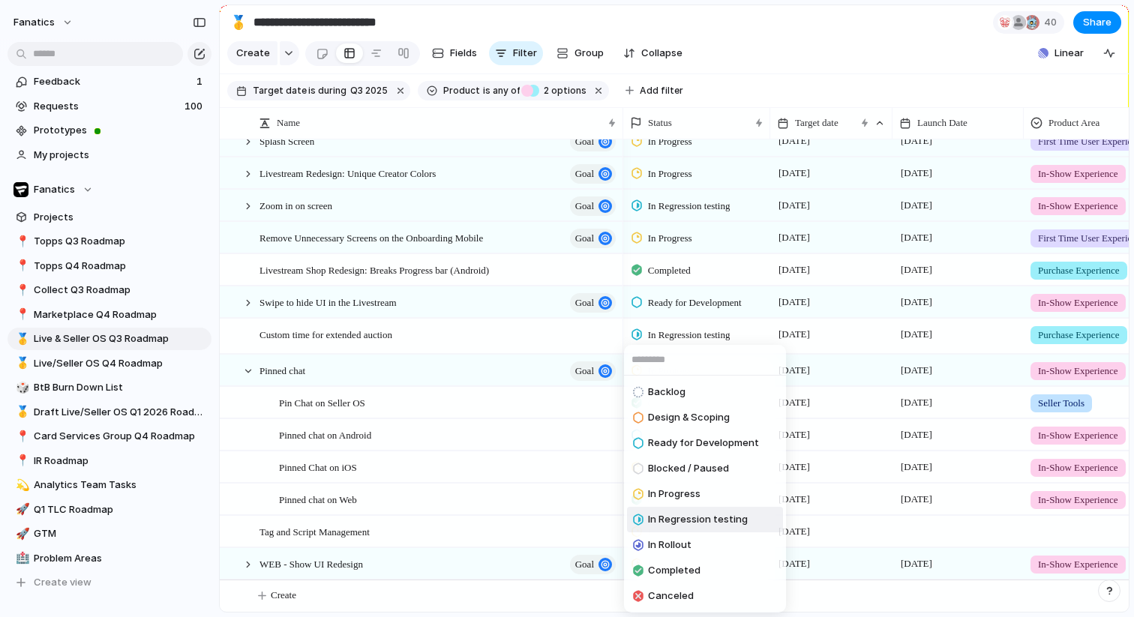
click at [671, 517] on span "In Regression testing" at bounding box center [698, 519] width 100 height 15
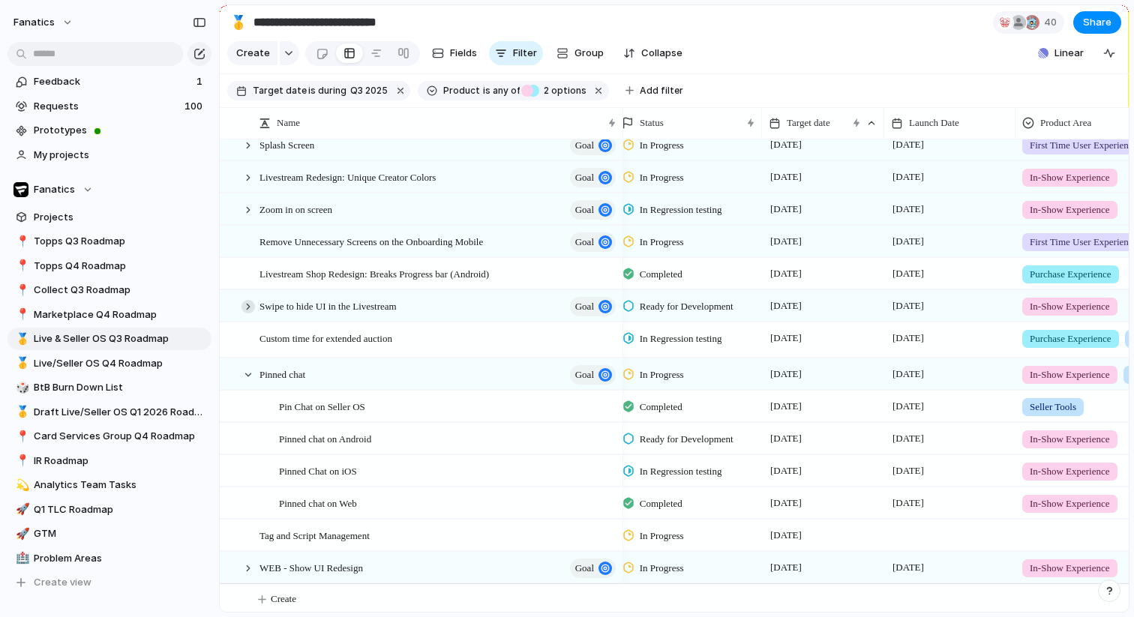
click at [243, 307] on div at bounding box center [247, 306] width 13 height 13
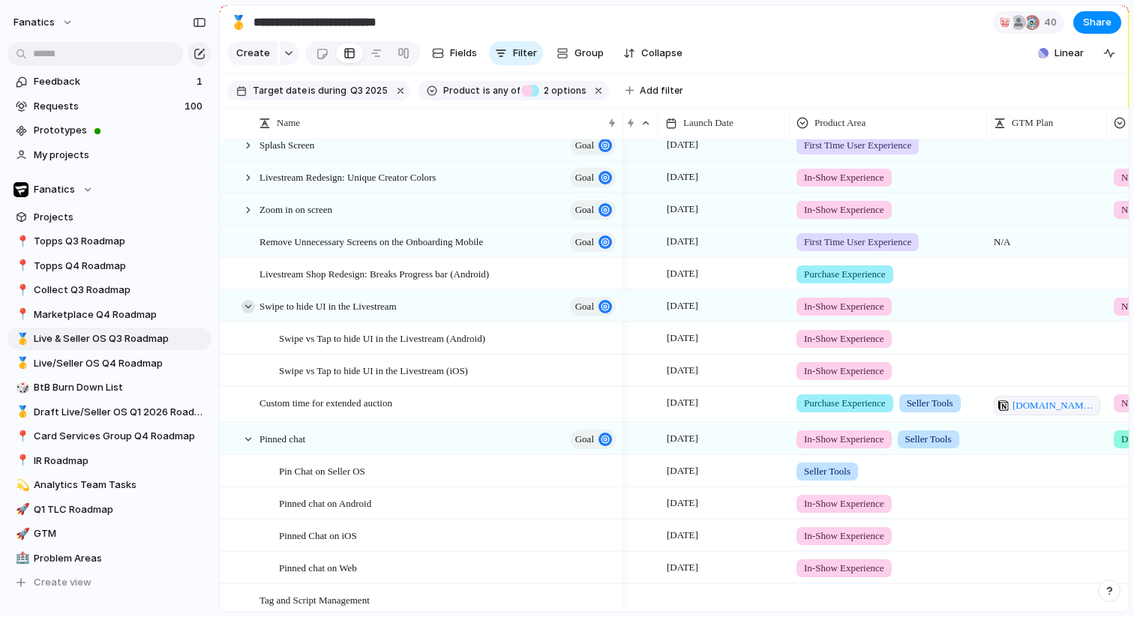
click at [247, 310] on div at bounding box center [247, 306] width 13 height 13
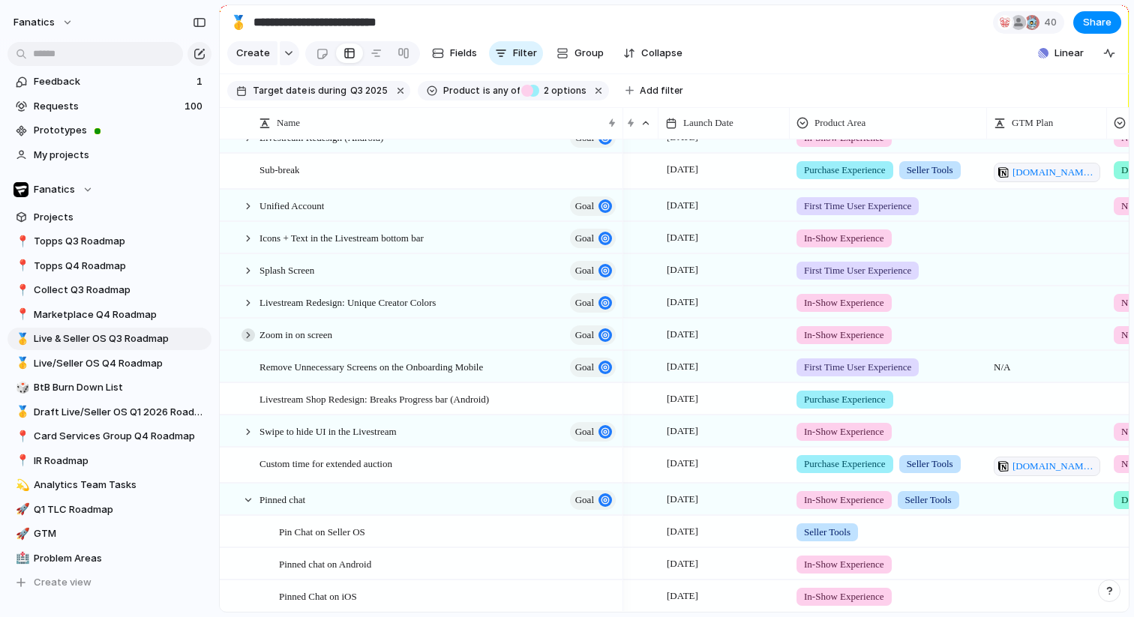
click at [243, 329] on div at bounding box center [247, 334] width 13 height 13
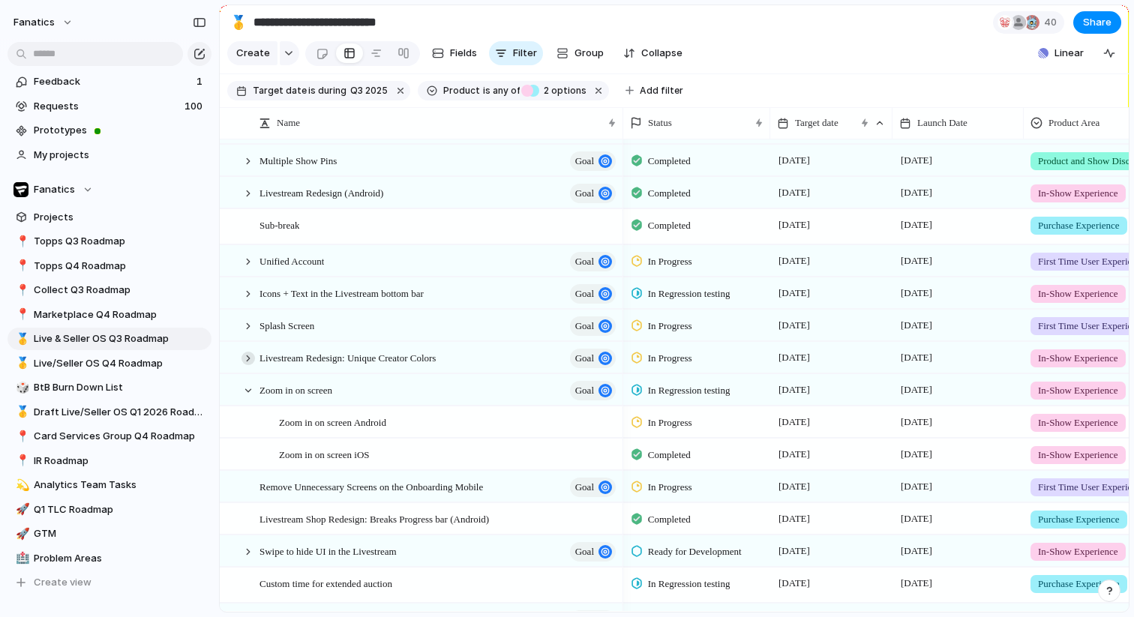
click at [247, 362] on div at bounding box center [247, 358] width 13 height 13
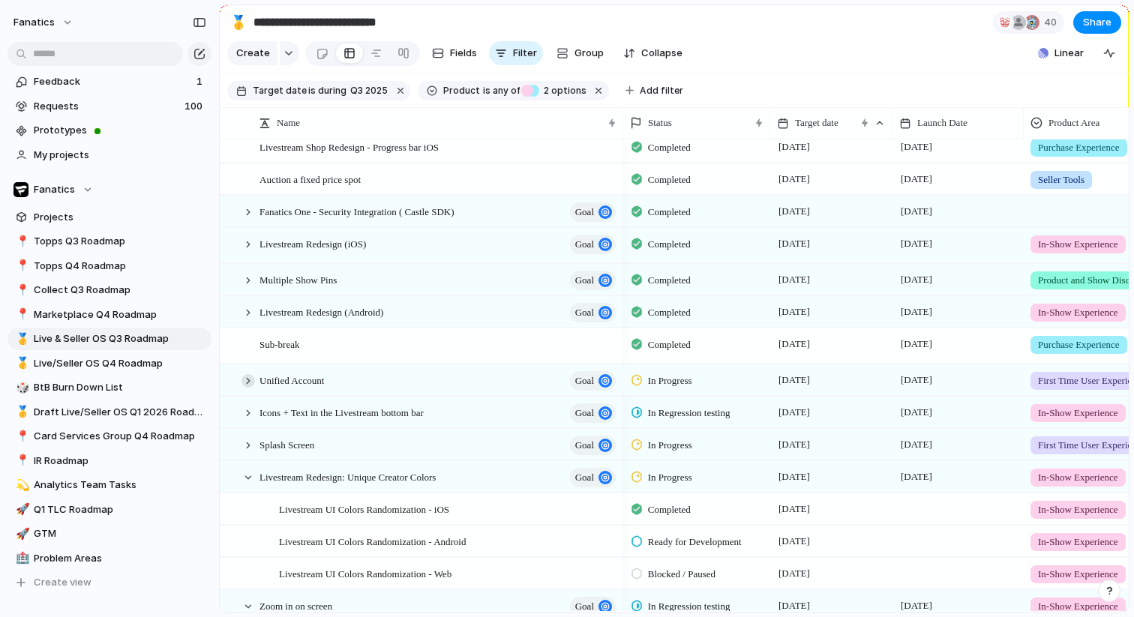
click at [251, 383] on div at bounding box center [247, 380] width 13 height 13
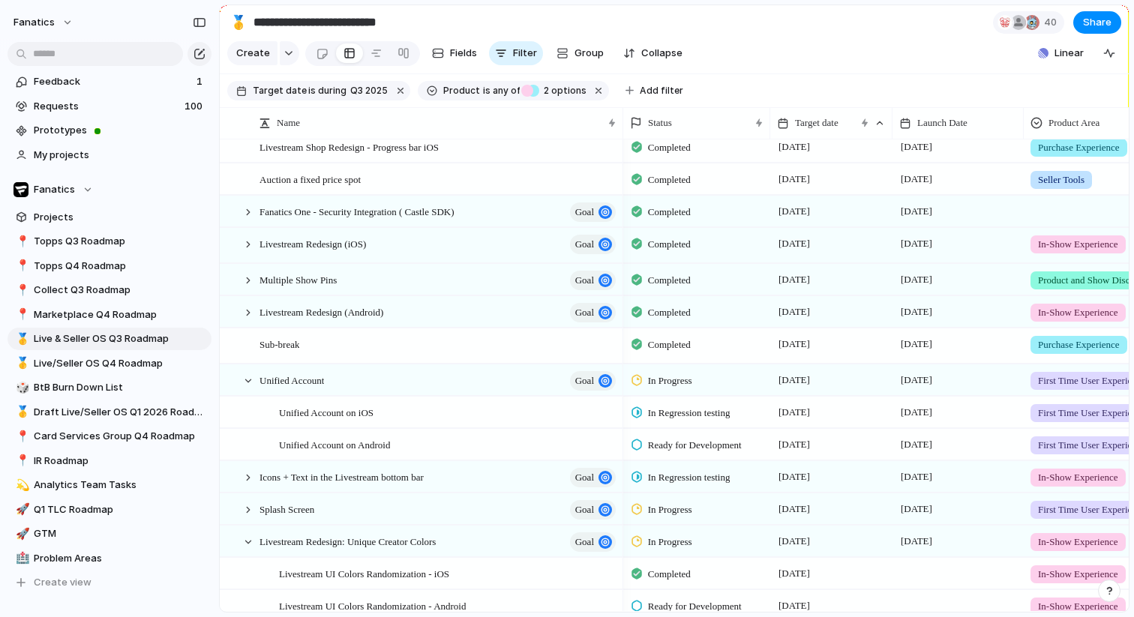
click at [679, 383] on span "In Progress" at bounding box center [670, 380] width 44 height 15
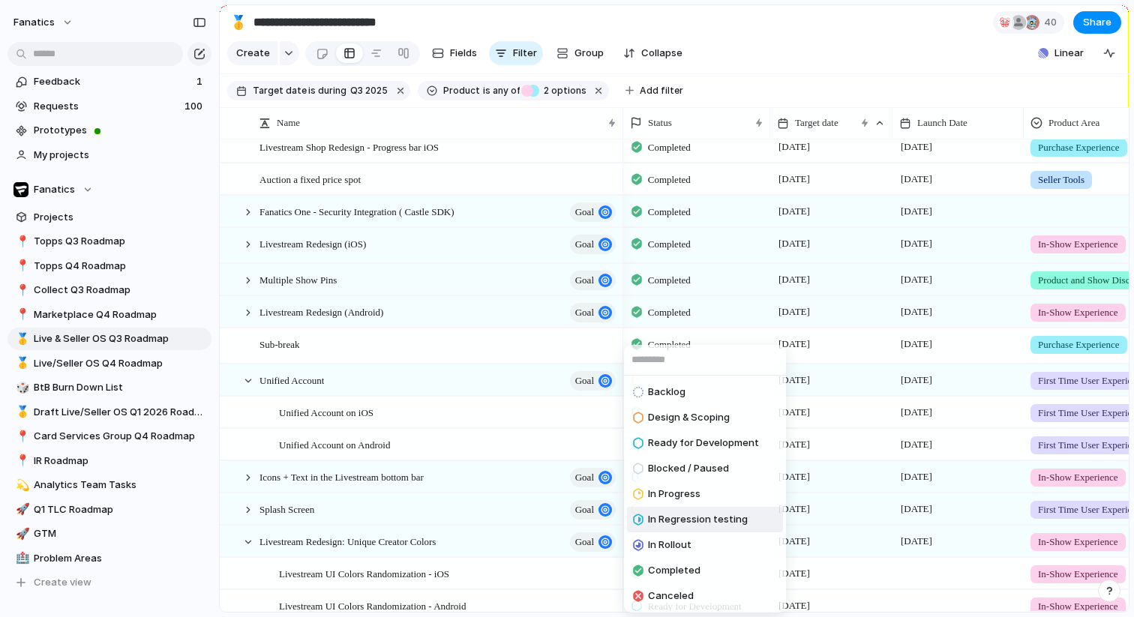
click at [723, 516] on span "In Regression testing" at bounding box center [698, 519] width 100 height 15
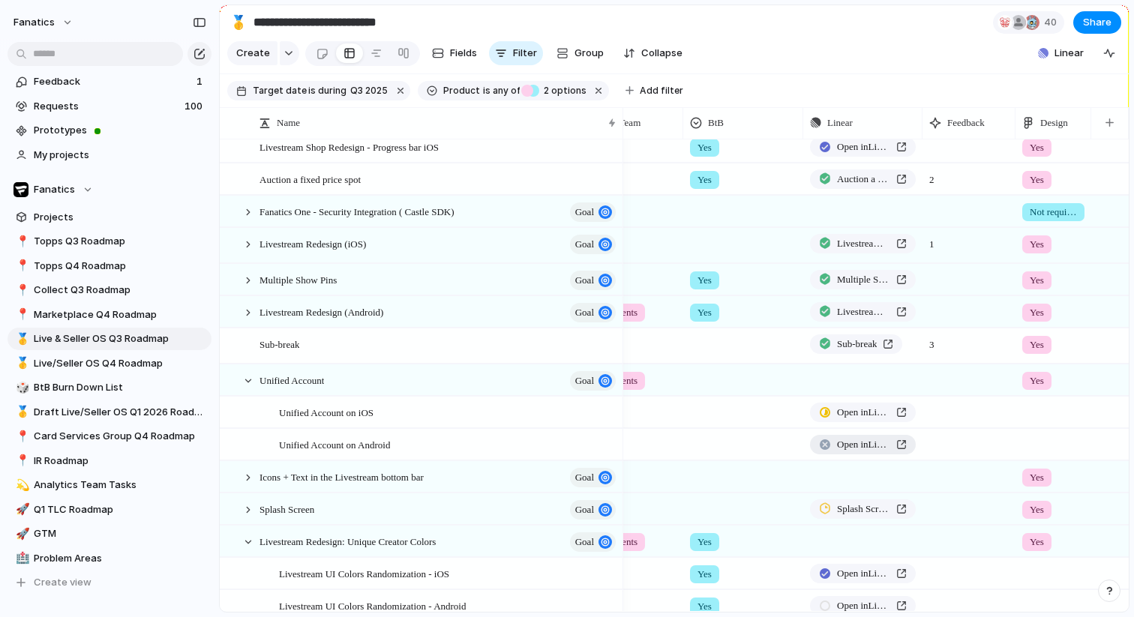
click at [866, 446] on span "Open in Linear" at bounding box center [863, 444] width 53 height 15
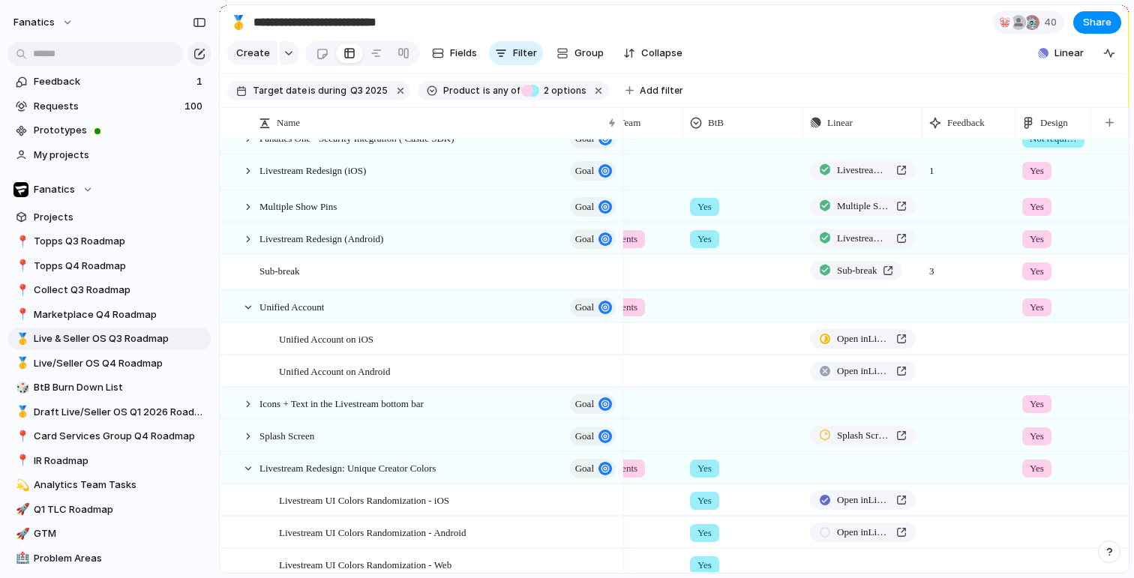
scroll to position [313, 0]
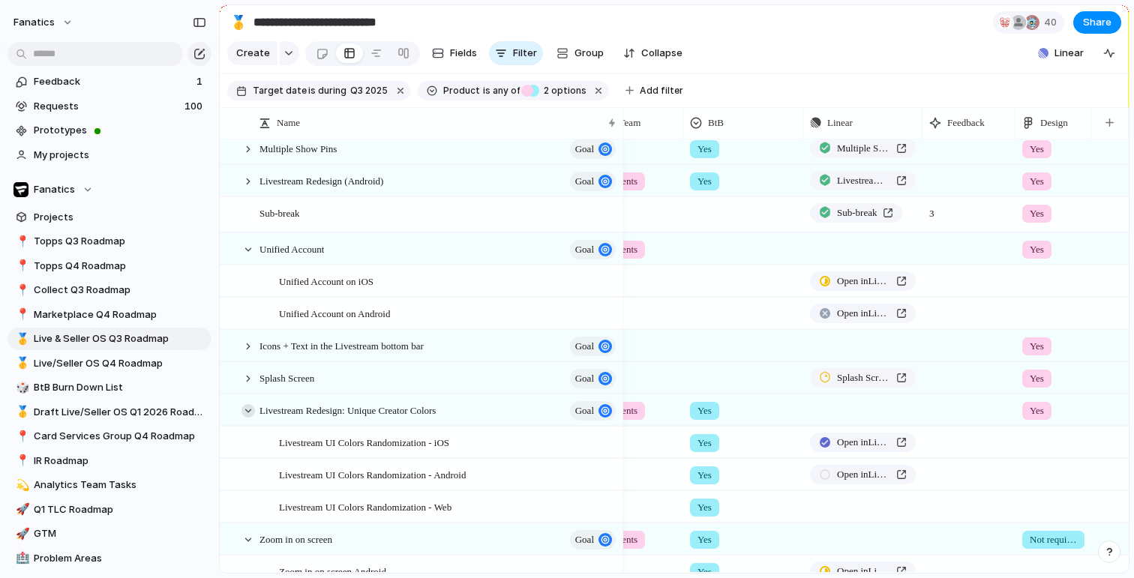
click at [248, 412] on div at bounding box center [247, 410] width 13 height 13
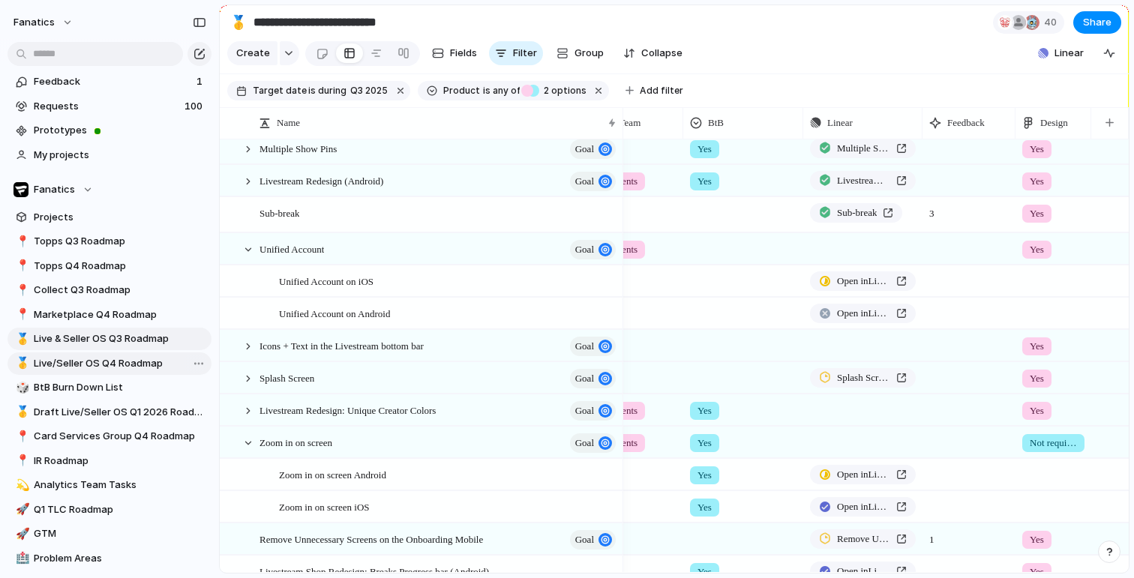
click at [95, 356] on span "Live/Seller OS Q4 Roadmap" at bounding box center [120, 363] width 172 height 15
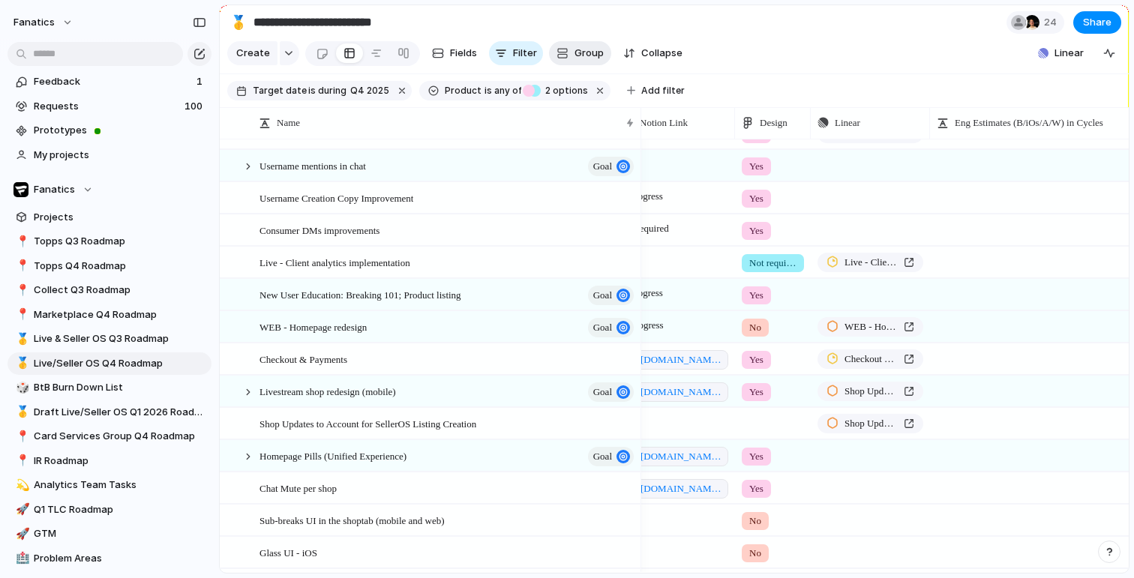
click at [587, 52] on span "Group" at bounding box center [588, 53] width 29 height 15
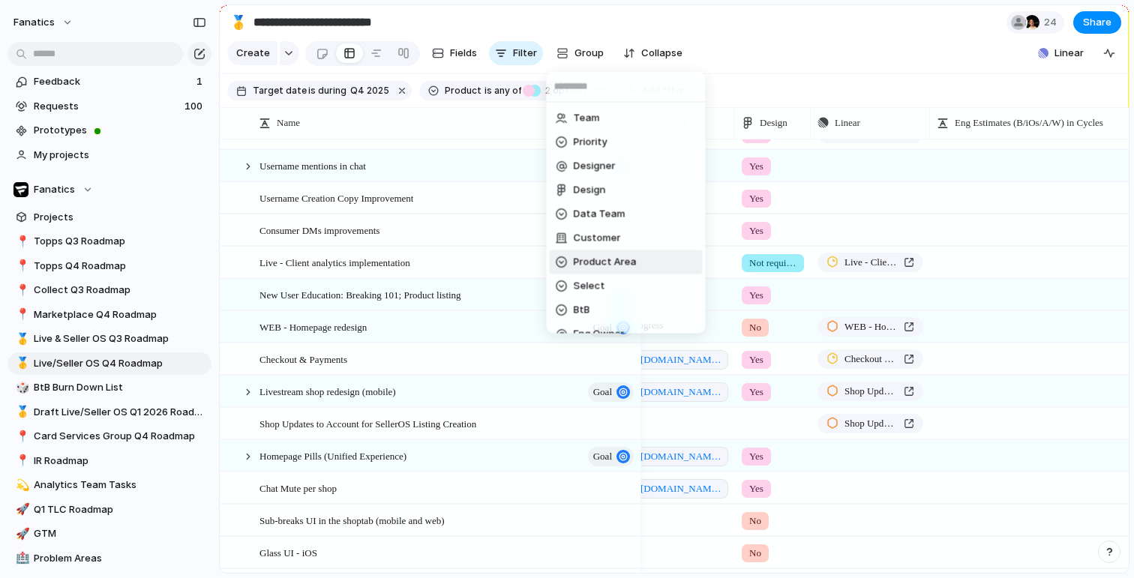
click at [608, 266] on span "Product Area" at bounding box center [605, 262] width 63 height 15
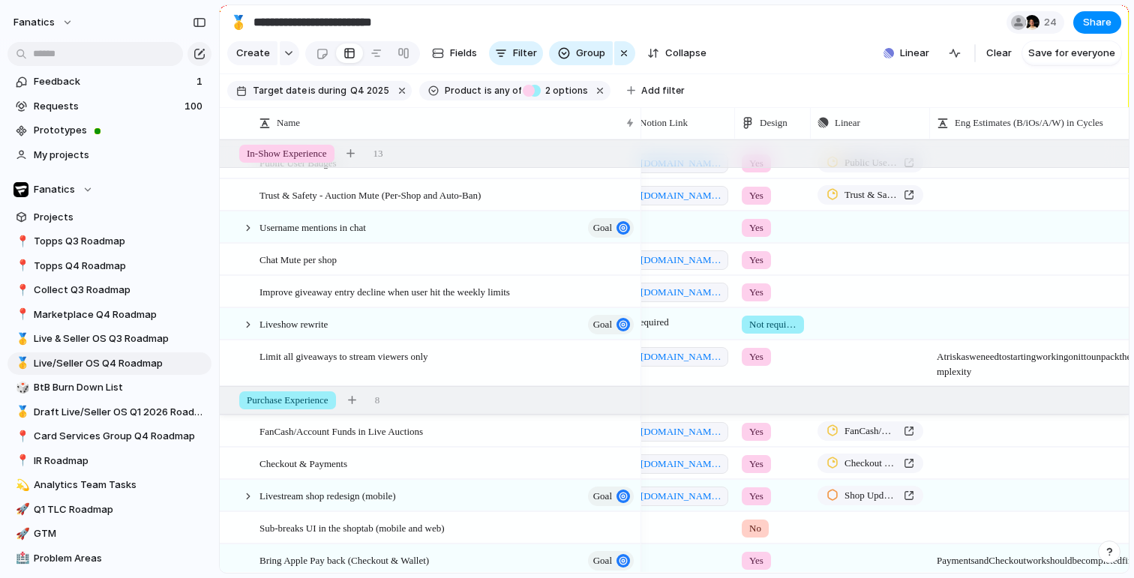
scroll to position [342, 0]
click at [1064, 52] on span "Save for everyone" at bounding box center [1071, 53] width 87 height 15
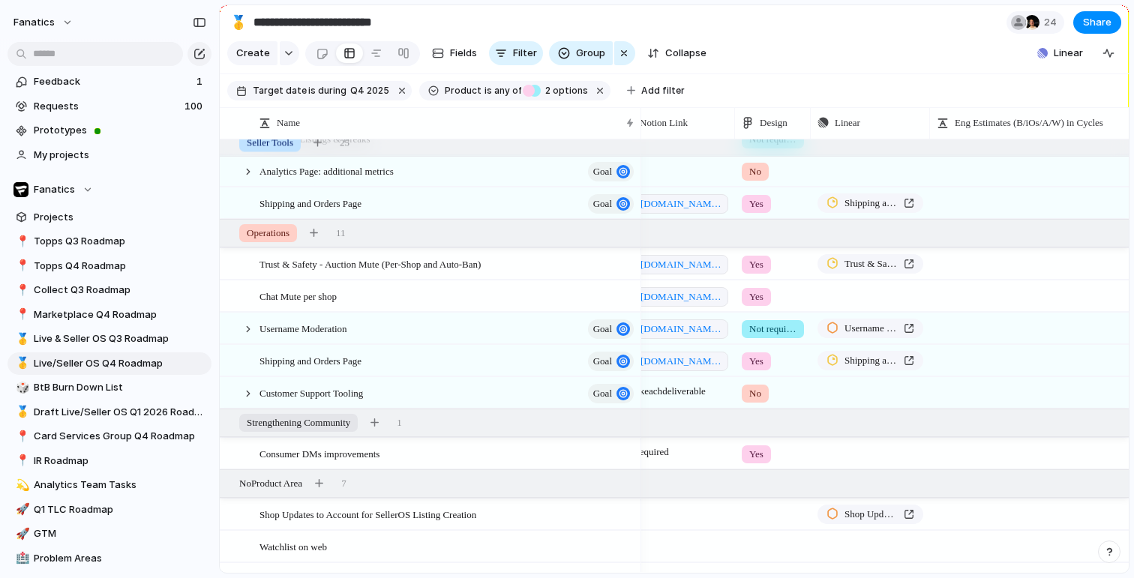
scroll to position [1240, 0]
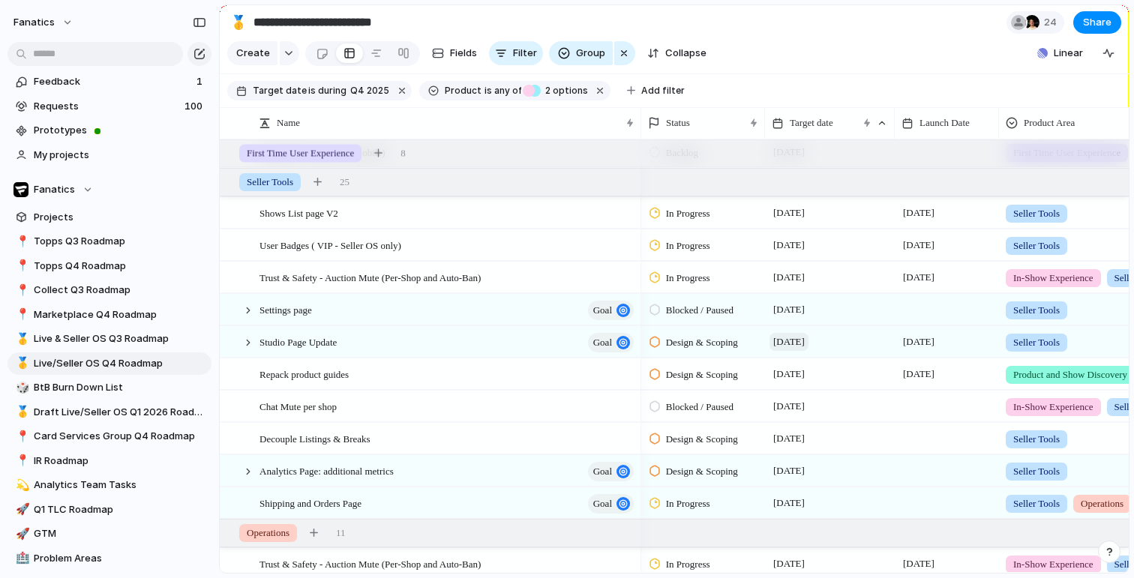
click at [790, 340] on span "[DATE]" at bounding box center [788, 342] width 39 height 18
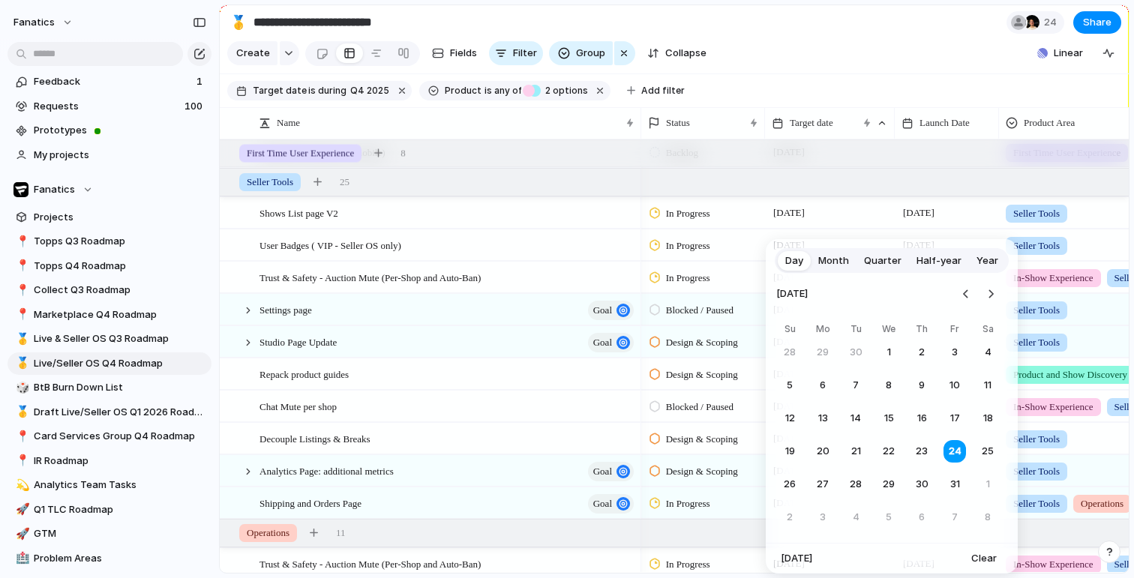
click at [838, 260] on span "Month" at bounding box center [833, 260] width 31 height 15
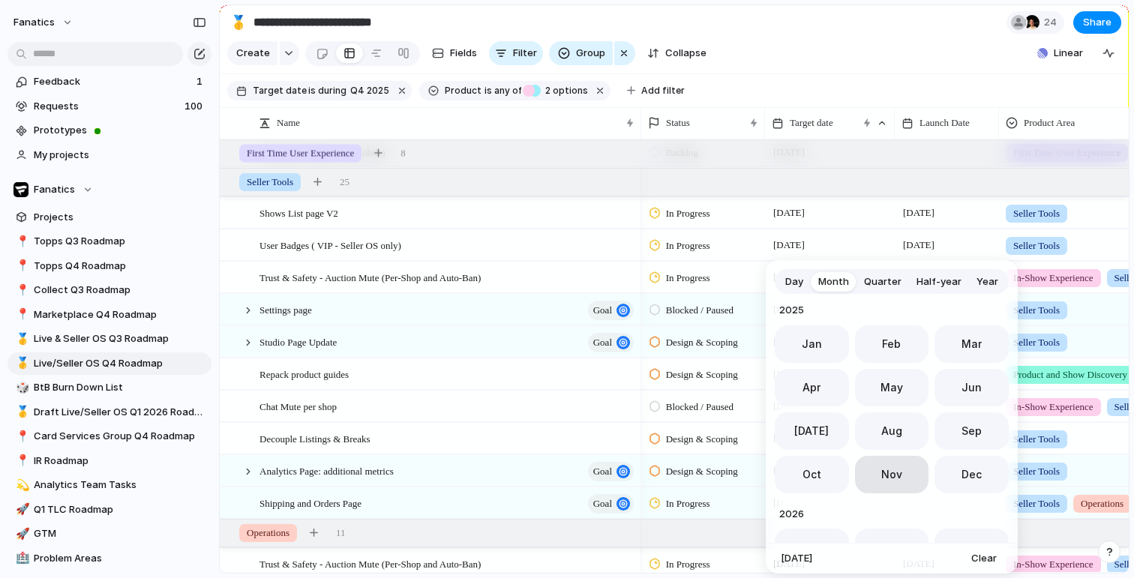
click at [902, 469] on button "Nov" at bounding box center [892, 474] width 74 height 37
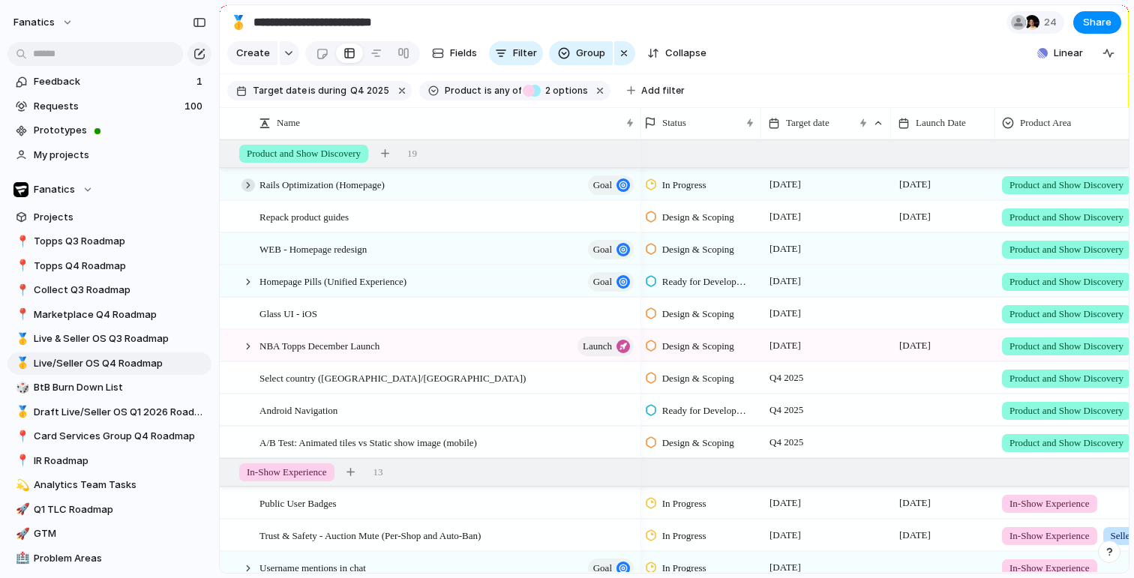
click at [247, 190] on div at bounding box center [247, 184] width 13 height 13
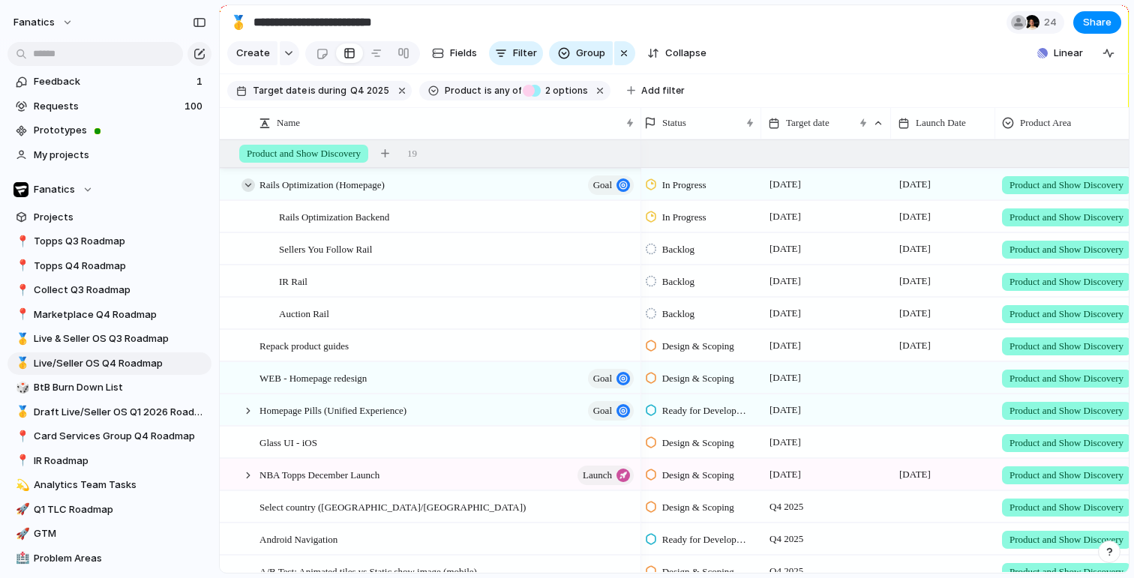
click at [251, 184] on div at bounding box center [247, 184] width 13 height 13
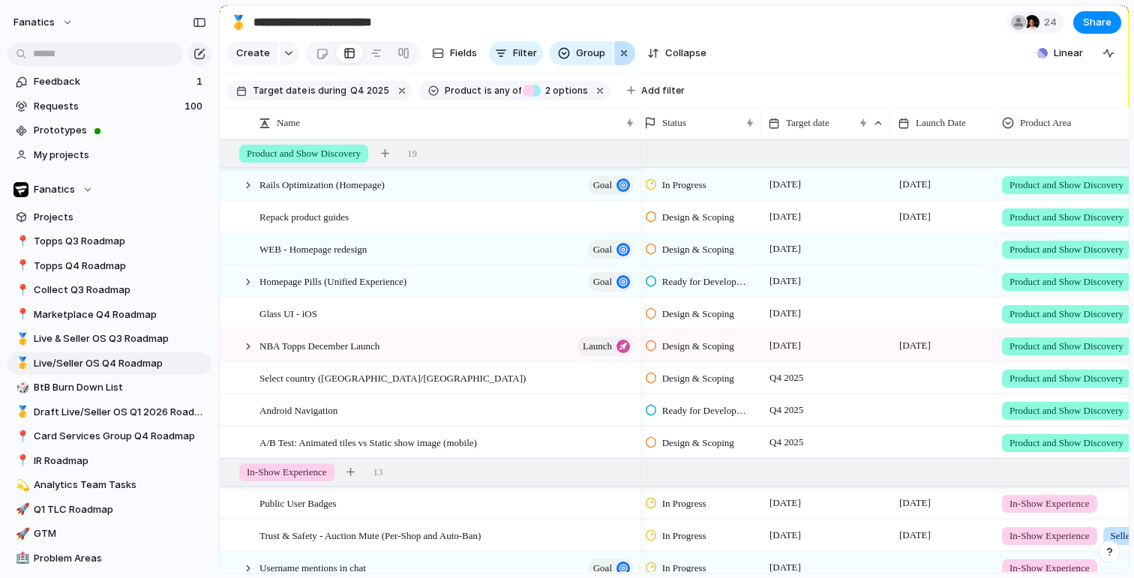
click at [618, 49] on div "button" at bounding box center [624, 53] width 12 height 18
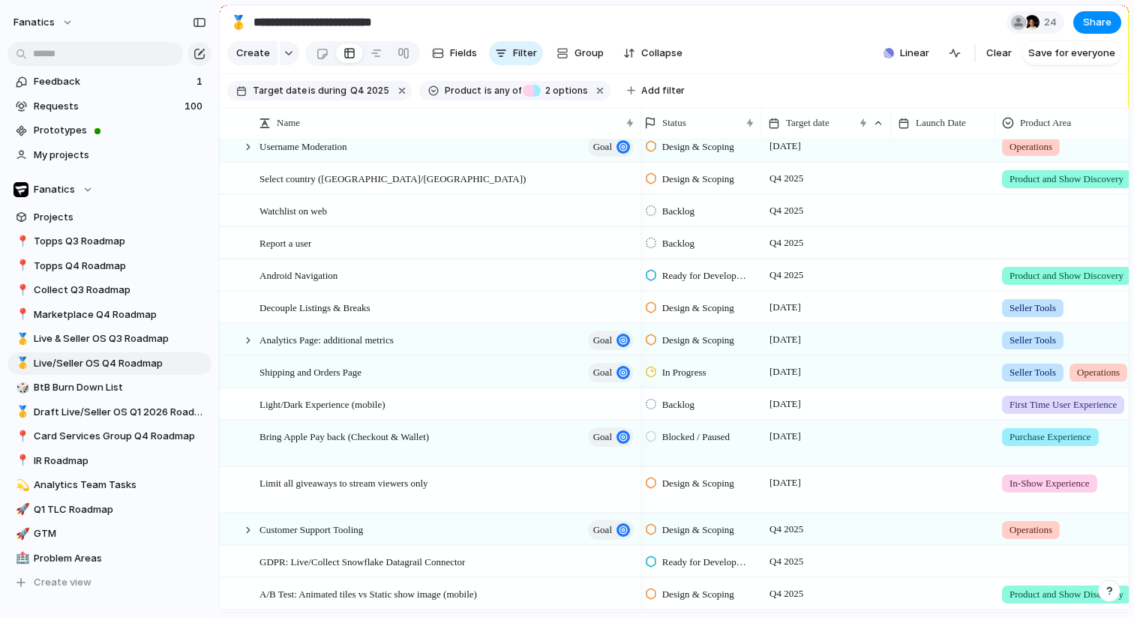
scroll to position [976, 0]
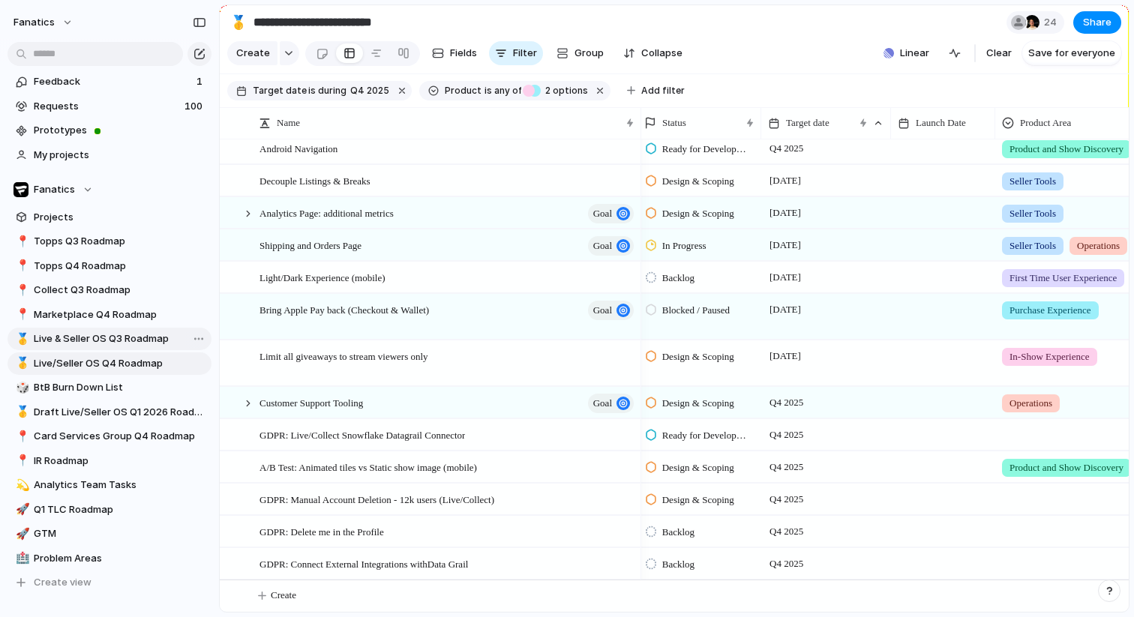
click at [136, 330] on link "🥇 Live & Seller OS Q3 Roadmap" at bounding box center [109, 339] width 204 height 22
type input "**********"
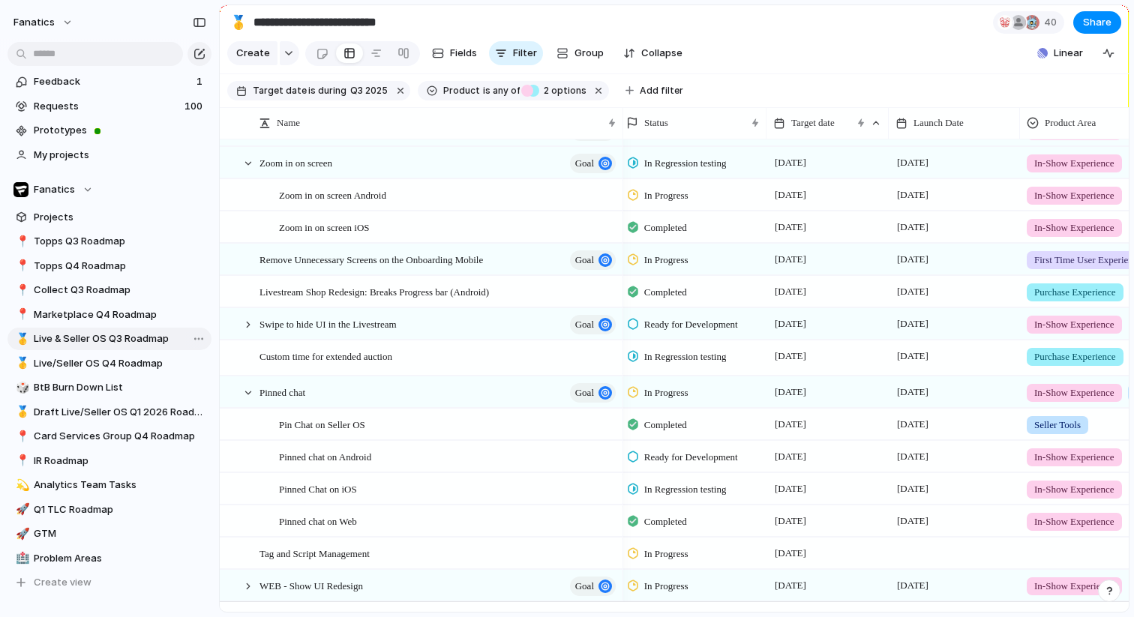
scroll to position [615, 0]
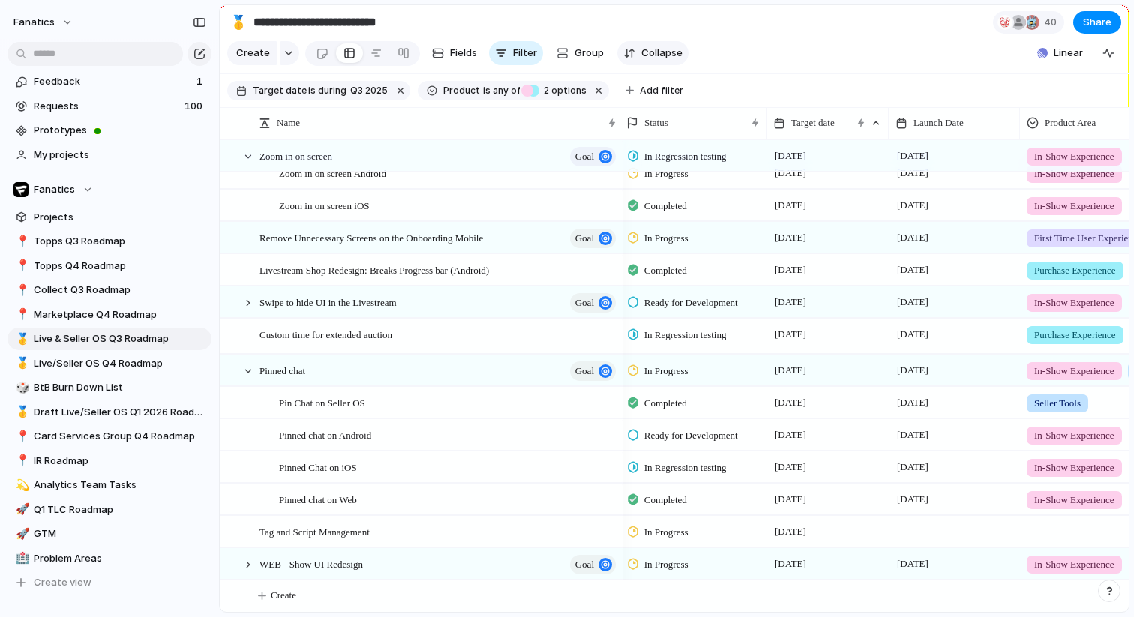
click at [655, 52] on span "Collapse" at bounding box center [661, 53] width 41 height 15
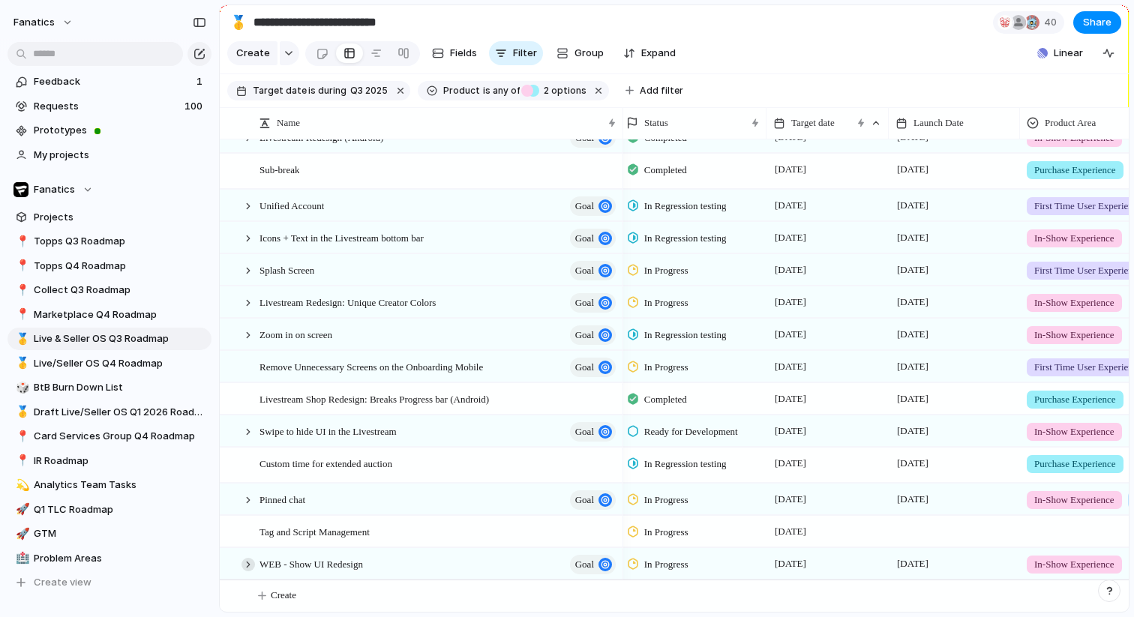
click at [254, 562] on div at bounding box center [247, 564] width 13 height 13
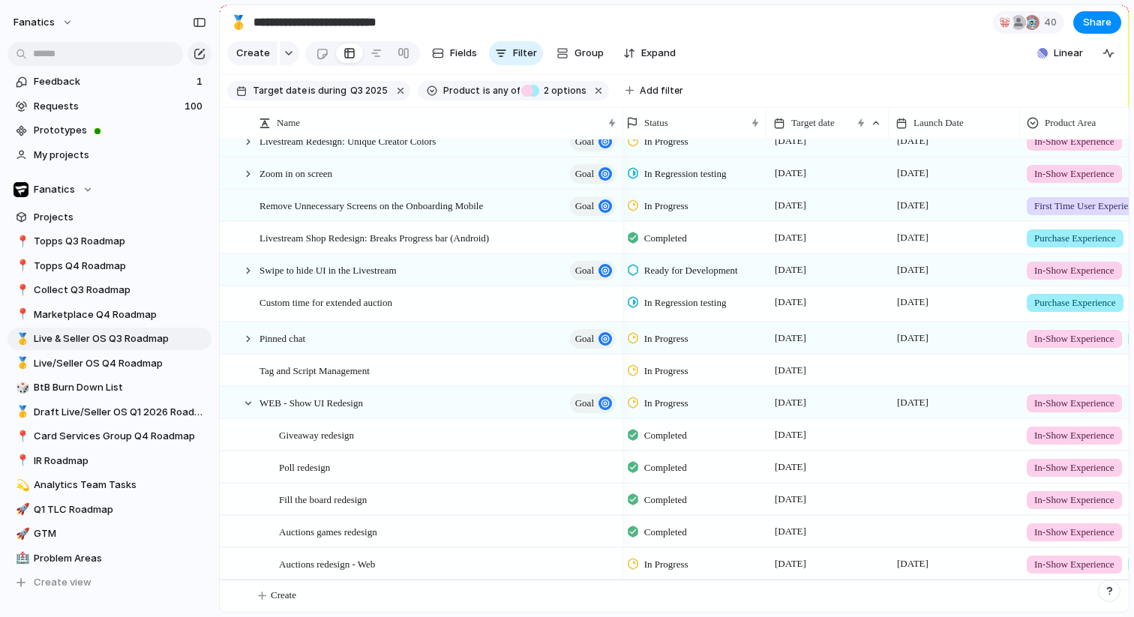
click at [685, 565] on span "In Progress" at bounding box center [666, 564] width 44 height 15
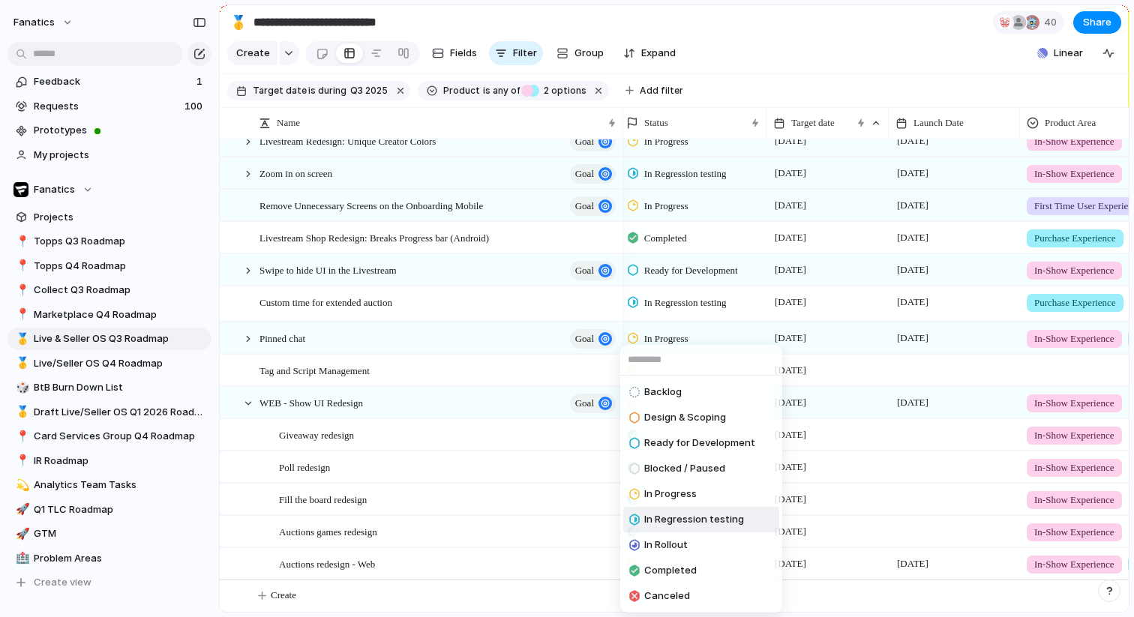
click at [693, 525] on span "In Regression testing" at bounding box center [694, 519] width 100 height 15
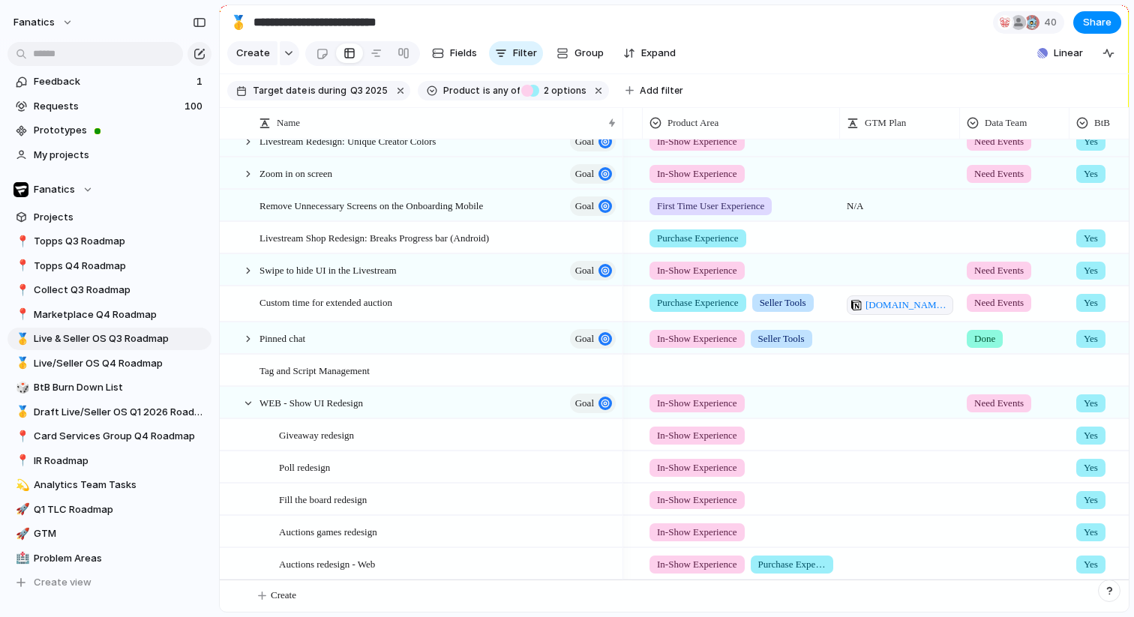
scroll to position [0, 426]
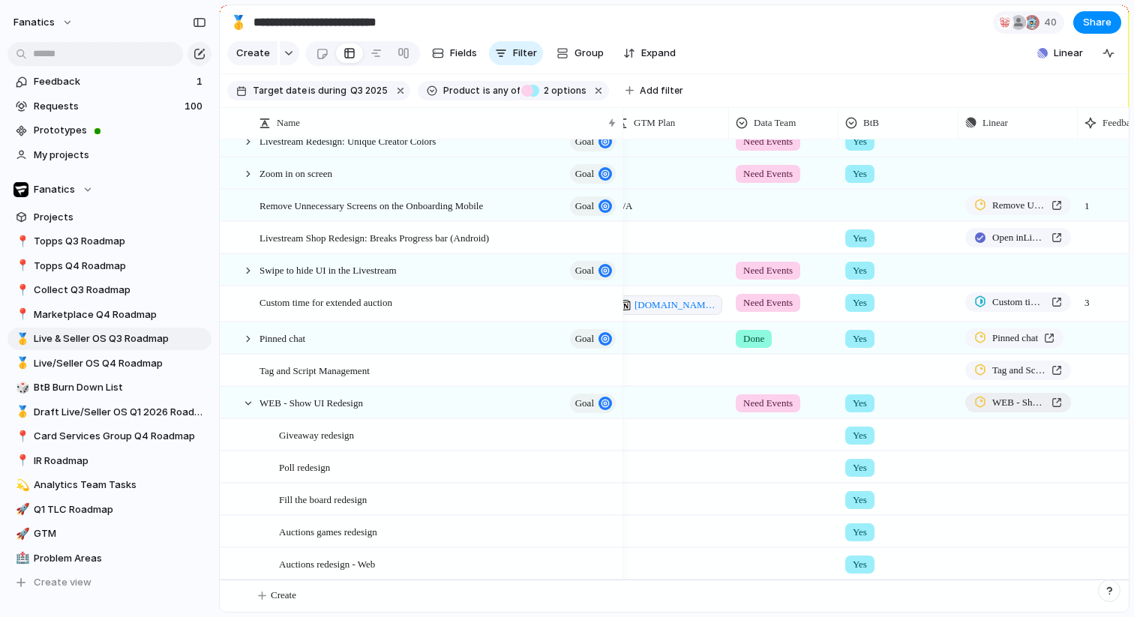
click at [1004, 398] on span "WEB - Show UI Redesign" at bounding box center [1018, 402] width 53 height 15
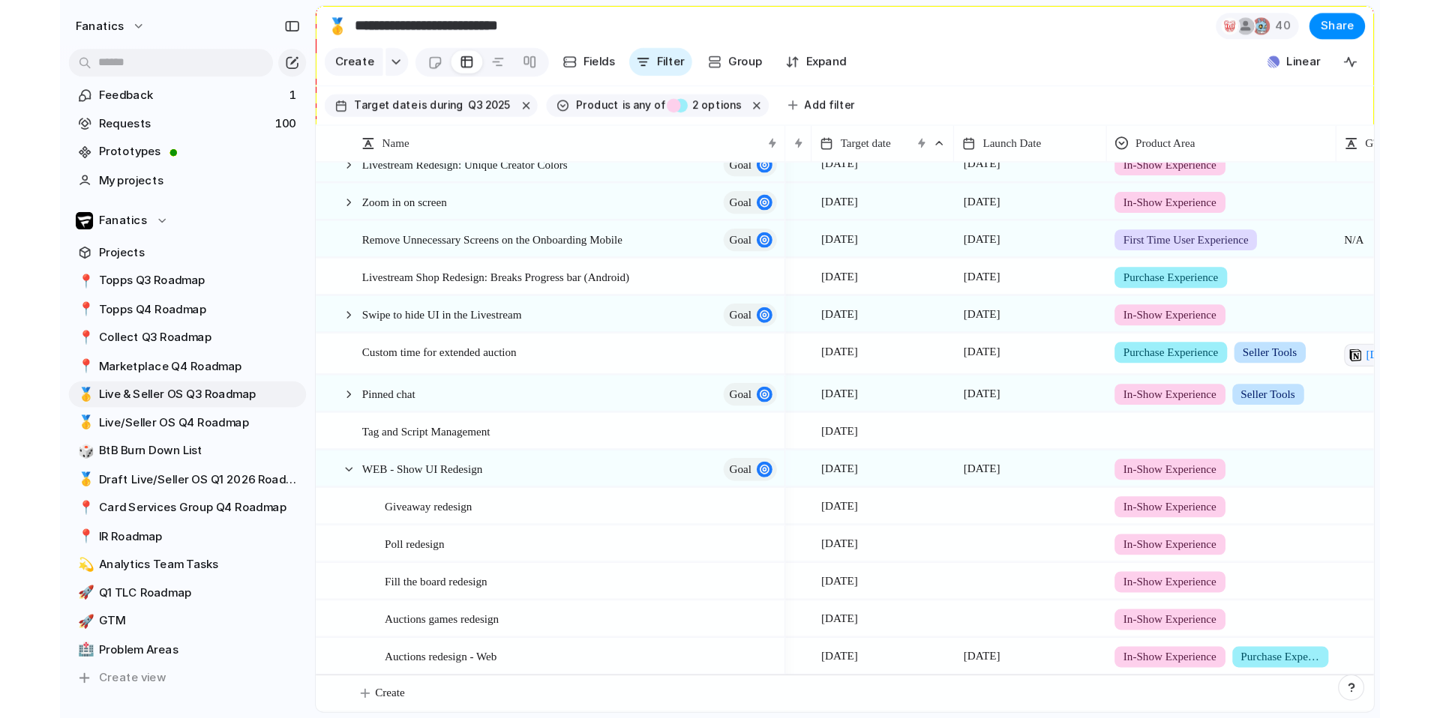
scroll to position [0, 0]
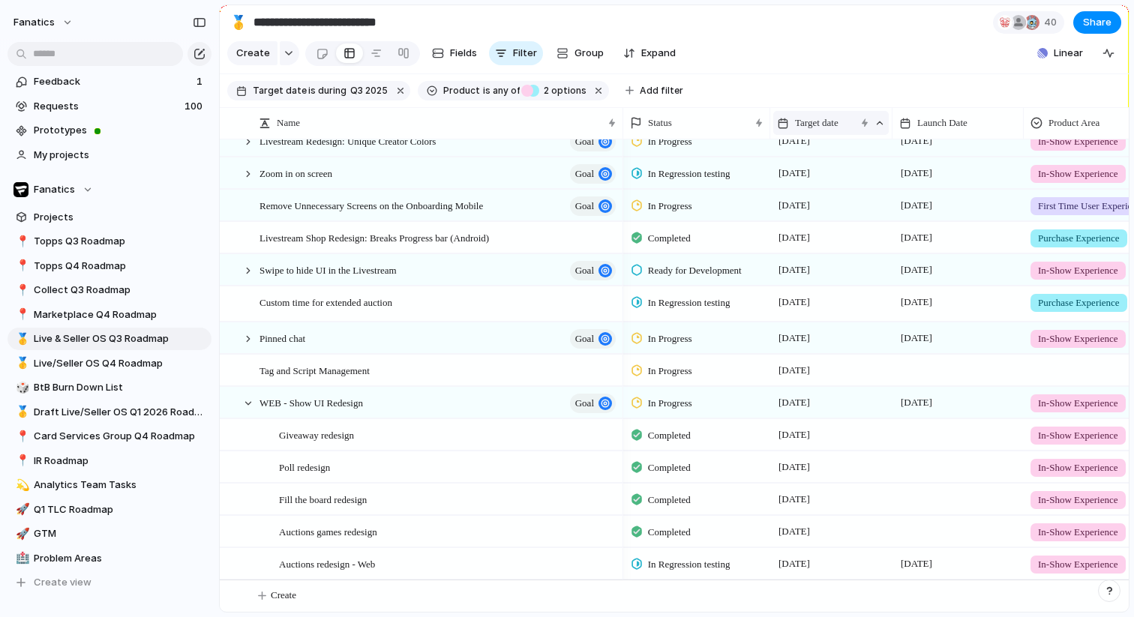
click at [797, 130] on div "Target date" at bounding box center [830, 123] width 115 height 24
click at [806, 161] on span "Modify" at bounding box center [818, 156] width 32 height 15
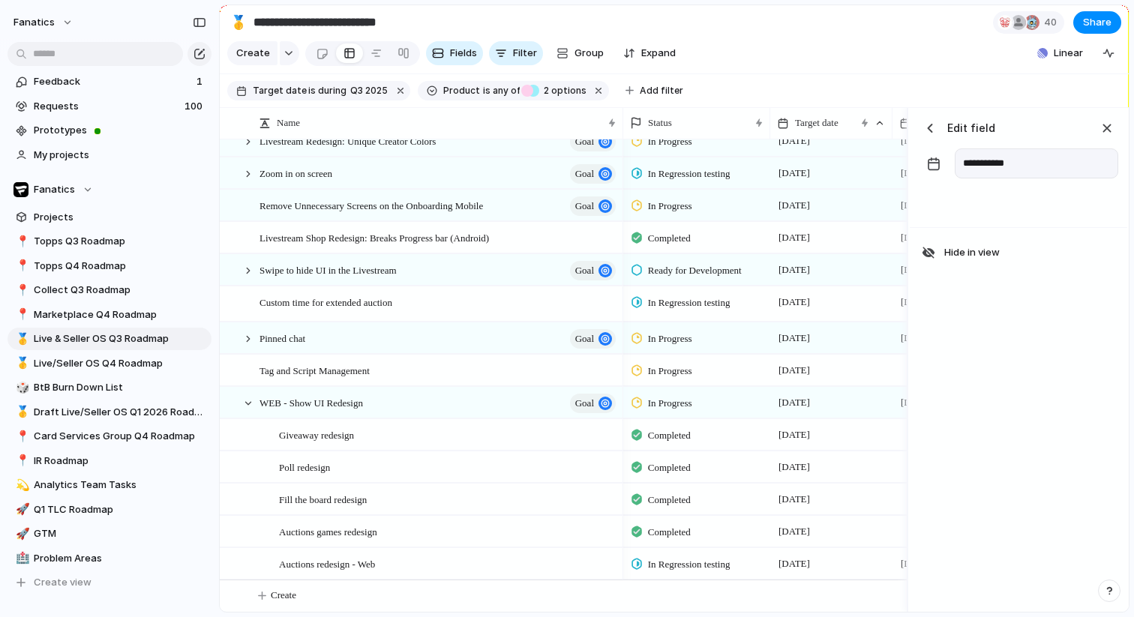
click at [977, 173] on input "**********" at bounding box center [1036, 163] width 163 height 30
click at [976, 166] on input "**********" at bounding box center [1036, 163] width 163 height 30
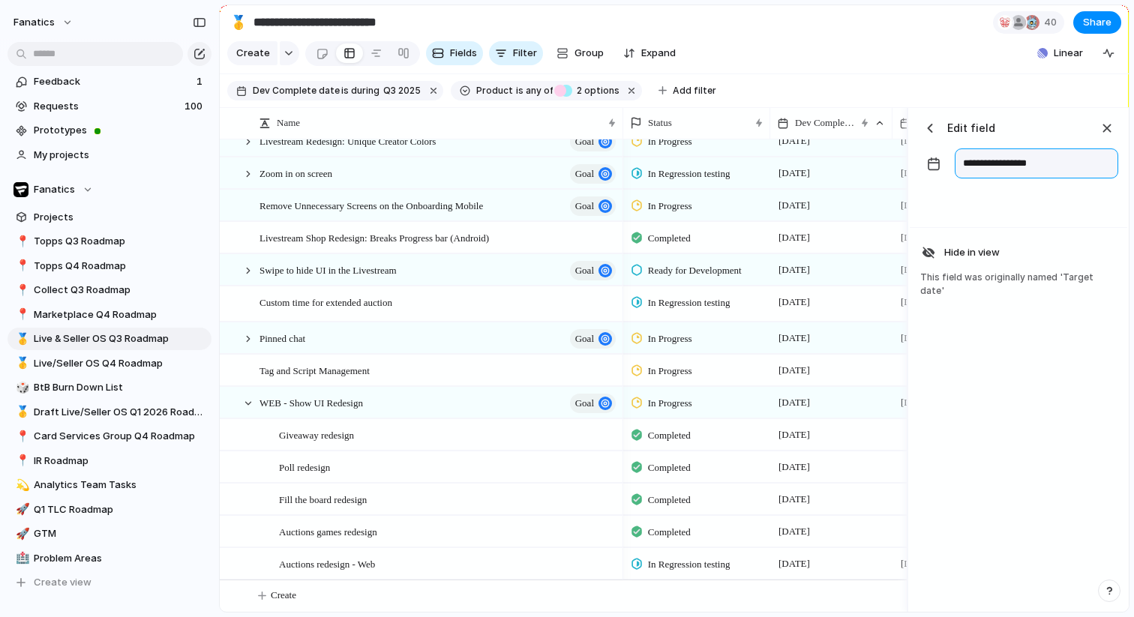
click at [989, 169] on input "**********" at bounding box center [1036, 163] width 163 height 30
type input "**********"
click at [1108, 127] on div "button" at bounding box center [1107, 128] width 16 height 16
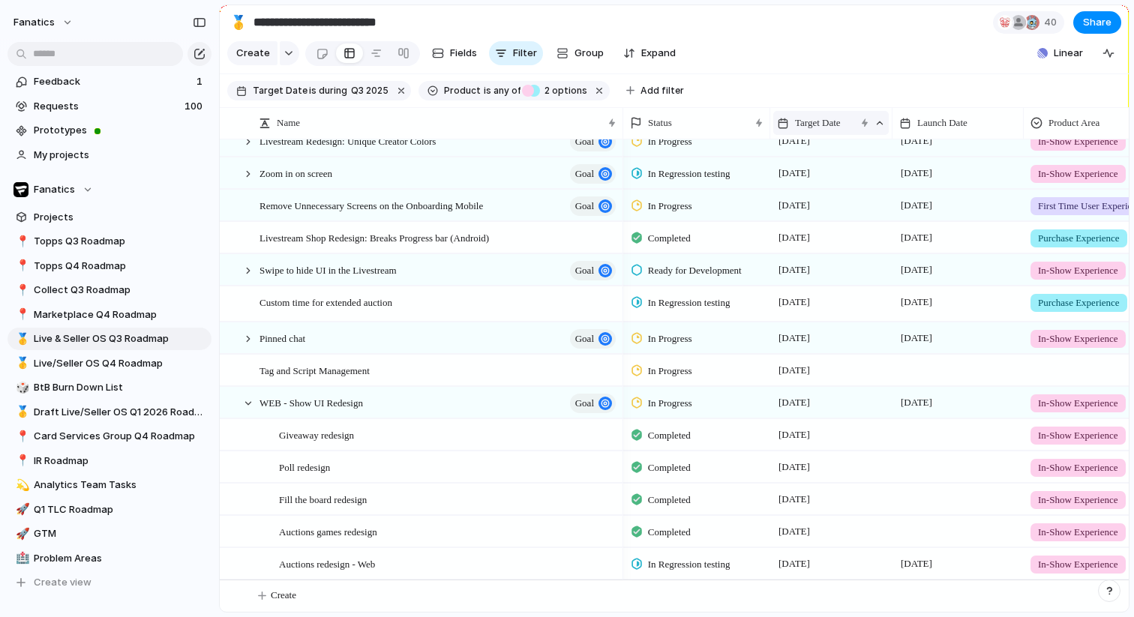
click at [839, 131] on div "Target Date" at bounding box center [830, 123] width 115 height 24
click at [824, 155] on span "Modify" at bounding box center [818, 156] width 32 height 15
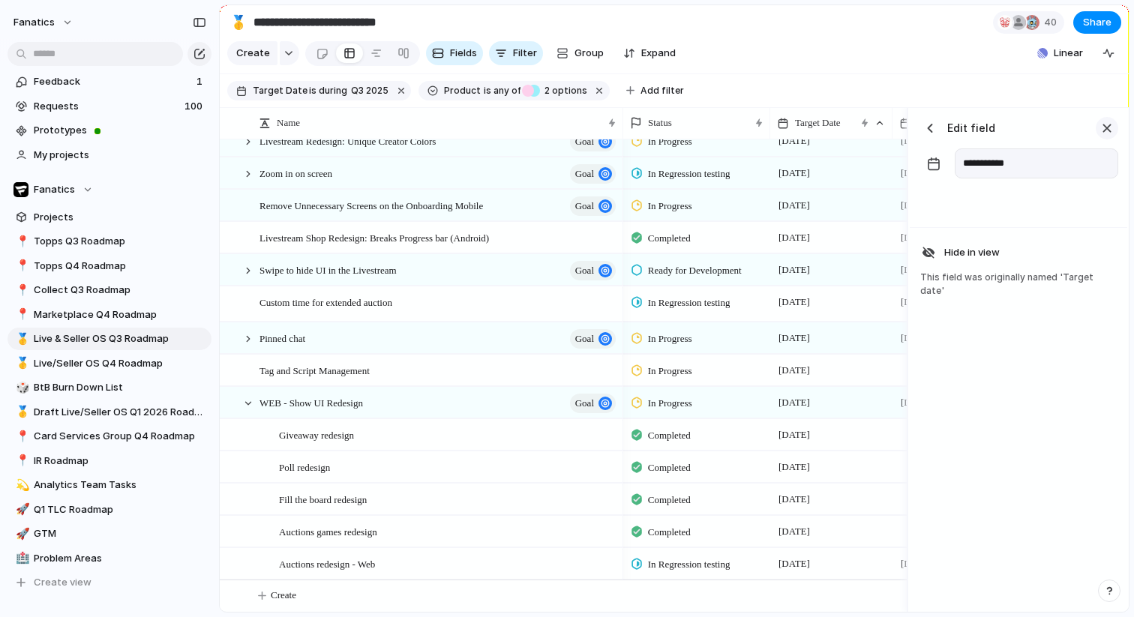
click at [1100, 133] on div "button" at bounding box center [1107, 128] width 16 height 16
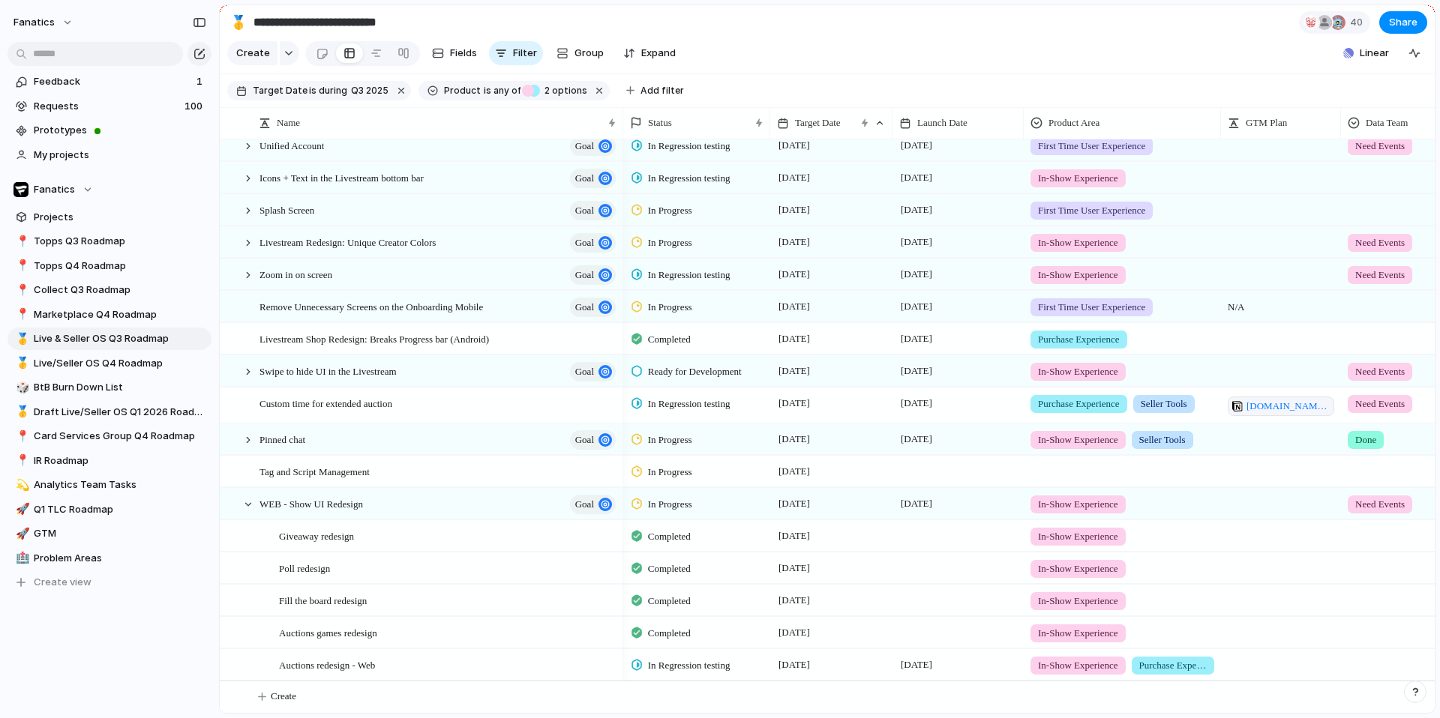
scroll to position [416, 0]
